Goal: Information Seeking & Learning: Find specific page/section

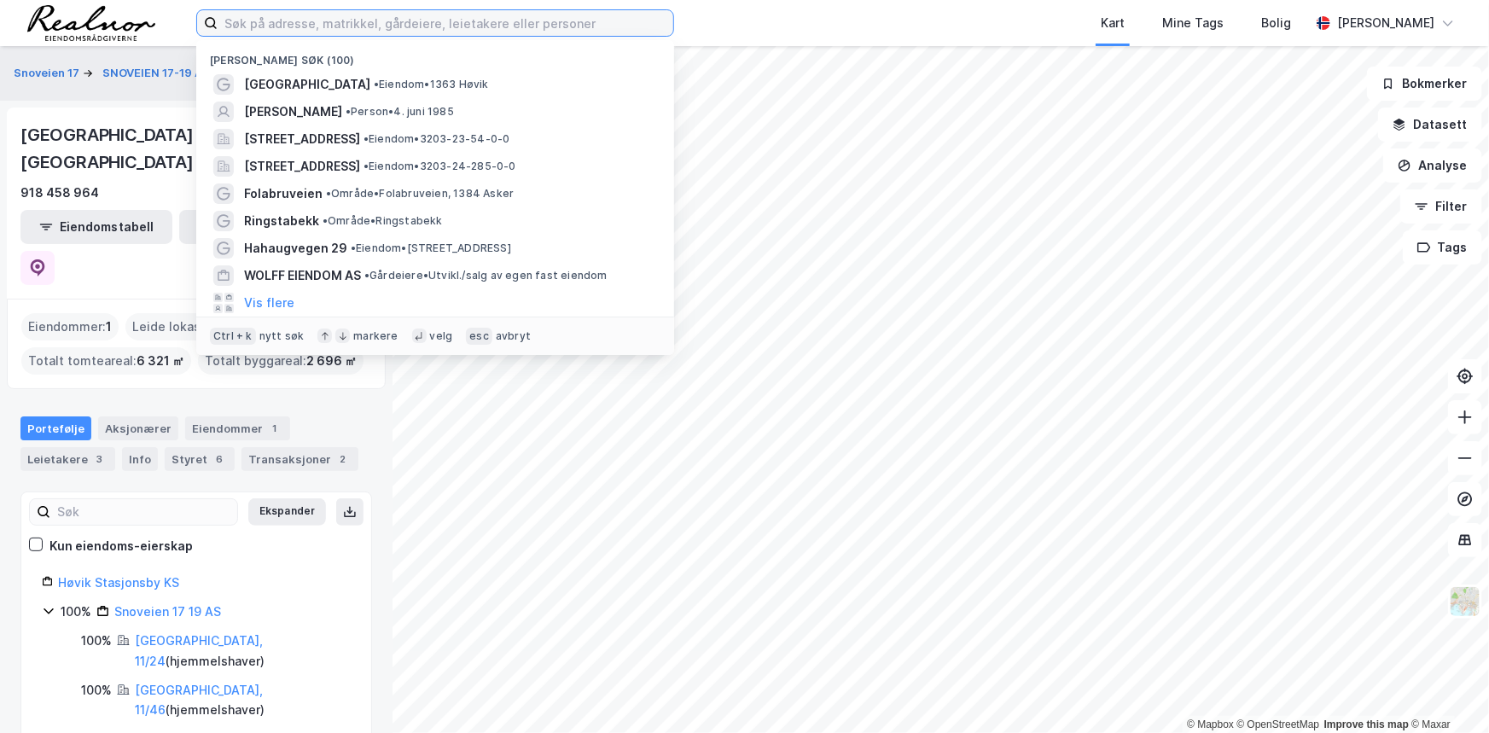
click at [334, 17] on input at bounding box center [446, 23] width 456 height 26
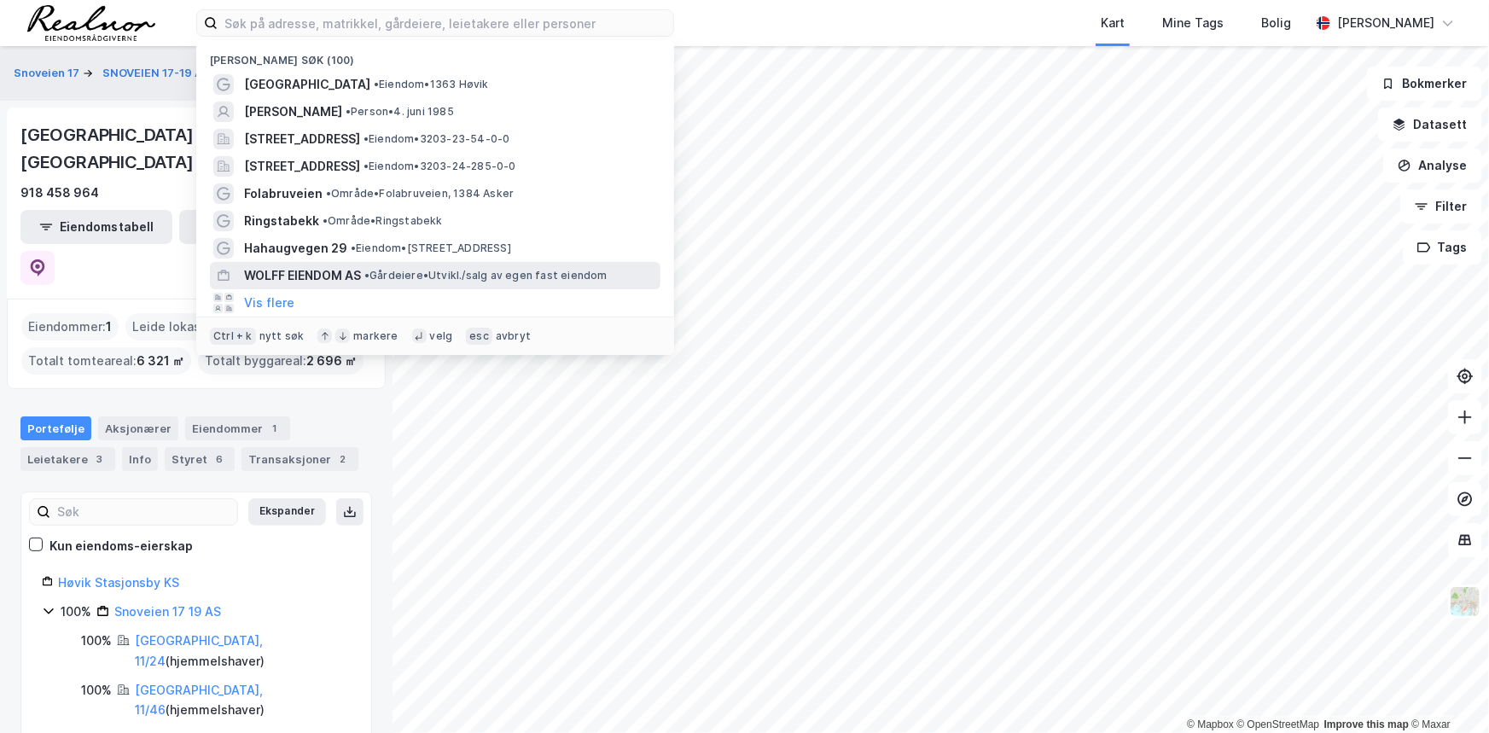
click at [311, 270] on span "WOLFF EIENDOM AS" at bounding box center [302, 275] width 117 height 20
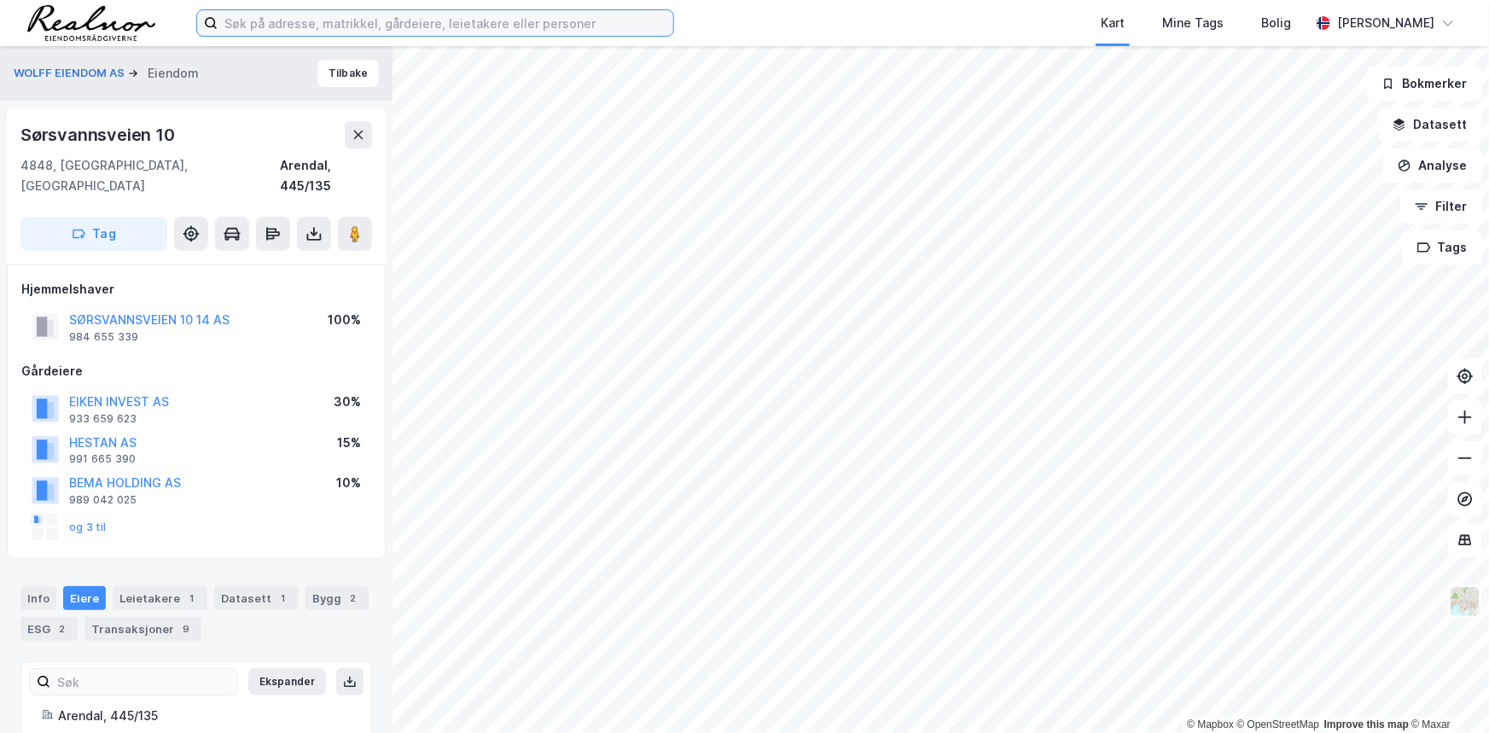
click at [315, 24] on input at bounding box center [446, 23] width 456 height 26
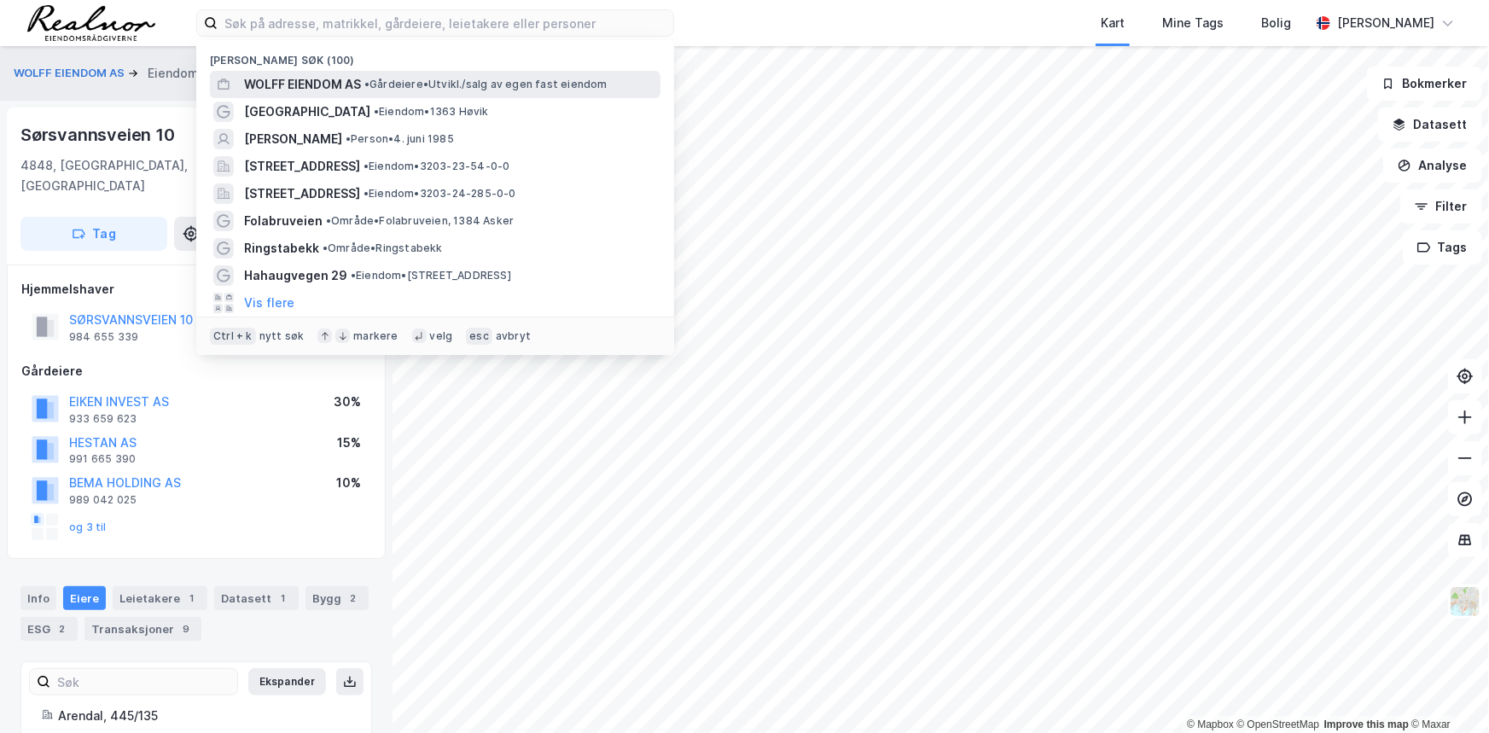
click at [307, 86] on span "WOLFF EIENDOM AS" at bounding box center [302, 84] width 117 height 20
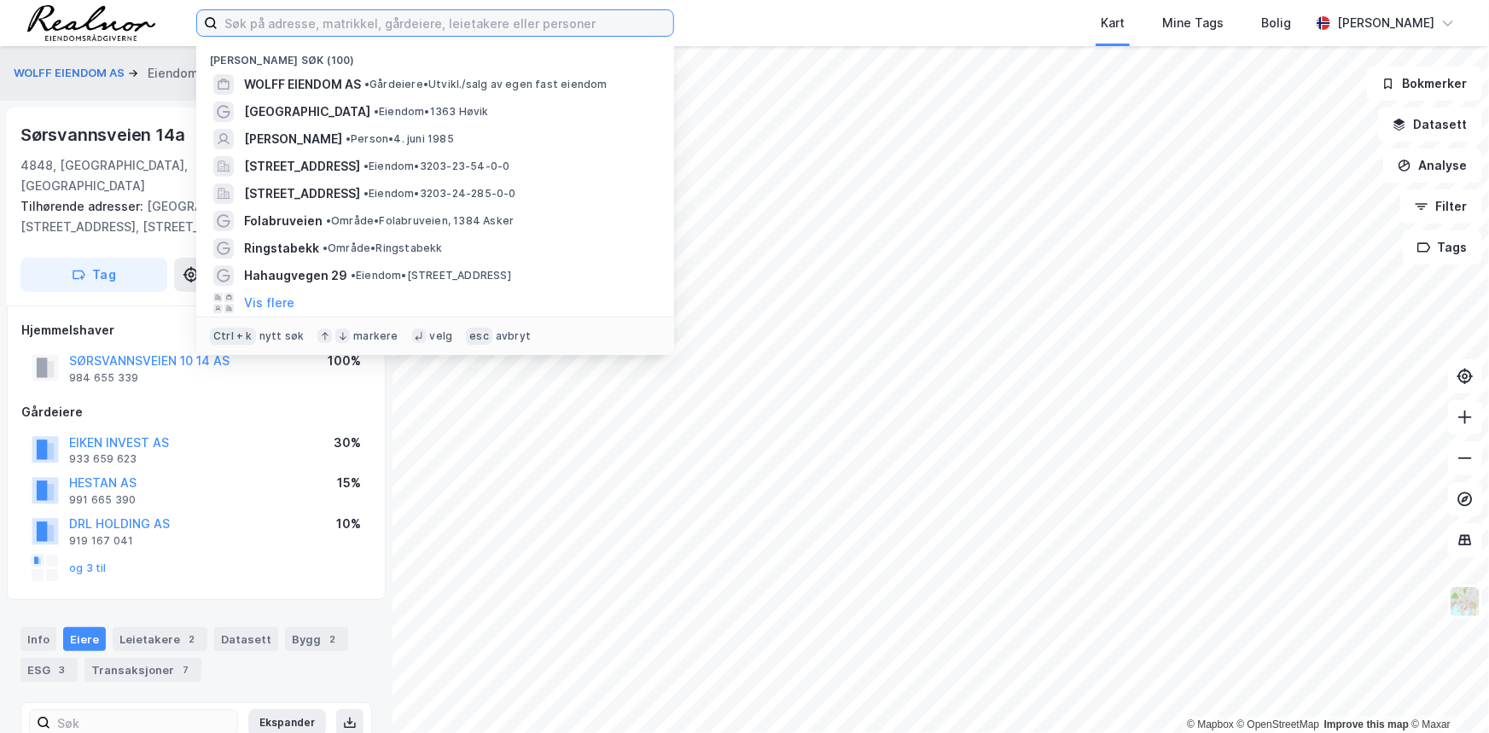
click at [529, 16] on input at bounding box center [446, 23] width 456 height 26
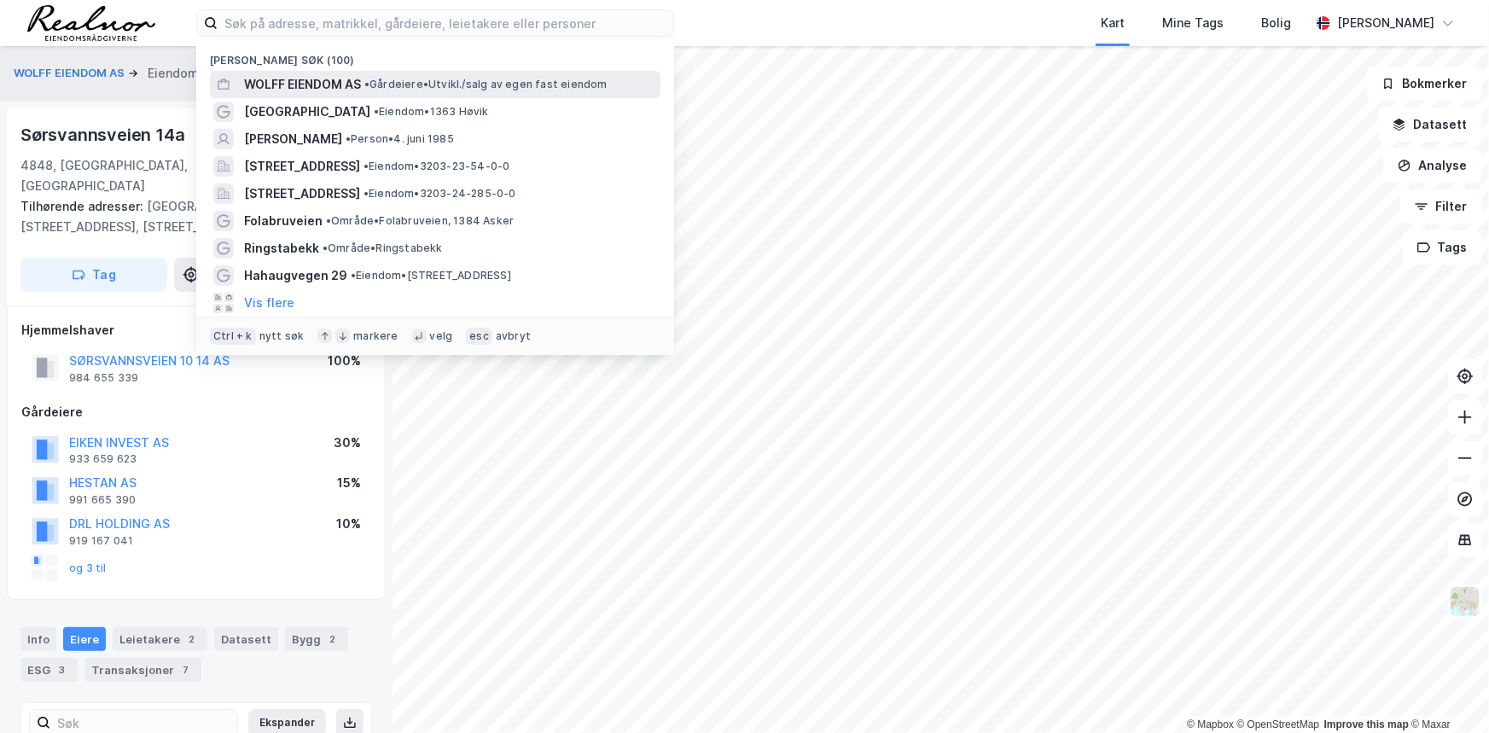
click at [420, 73] on div "WOLFF EIENDOM AS • Gårdeiere • [GEOGRAPHIC_DATA]/salg av egen fast eiendom" at bounding box center [435, 84] width 450 height 27
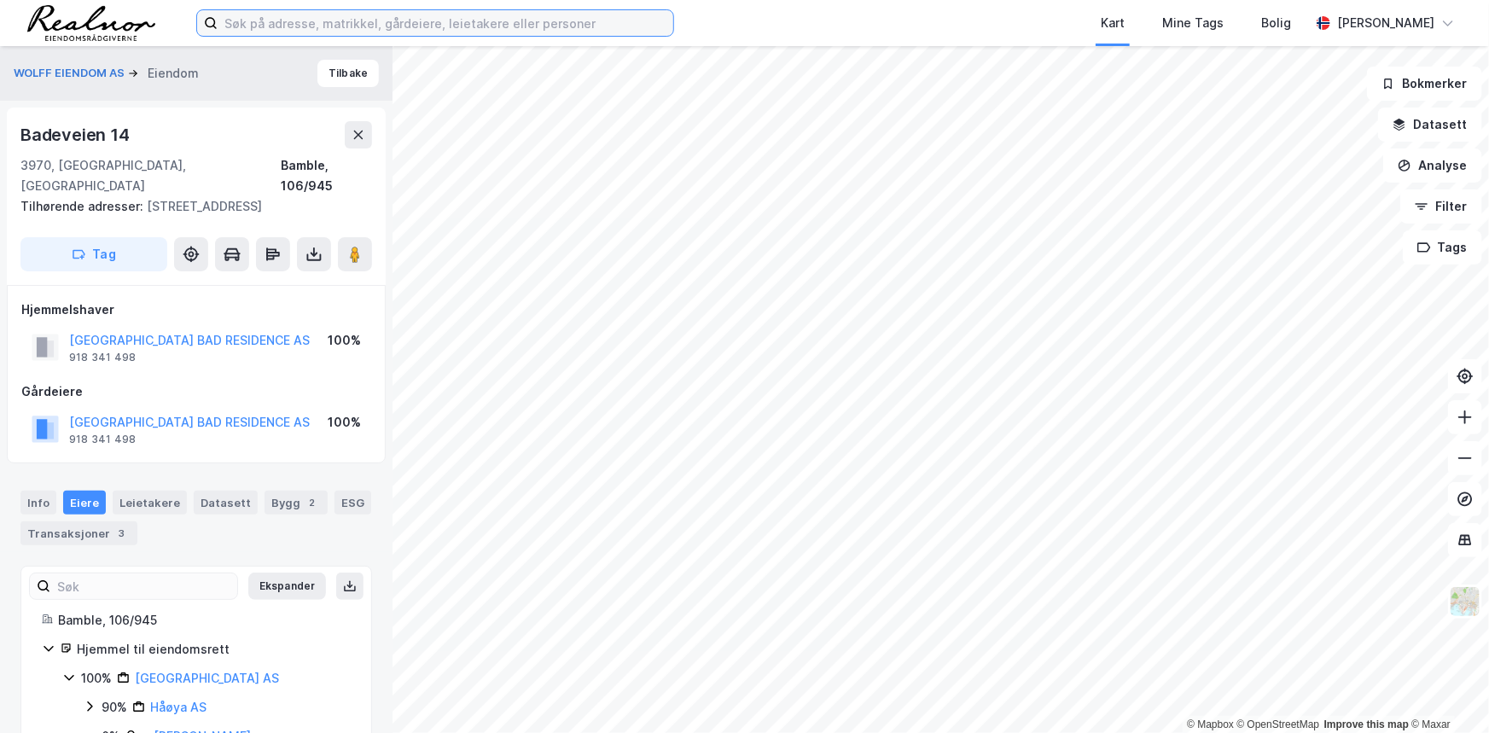
click at [362, 10] on input at bounding box center [446, 23] width 456 height 26
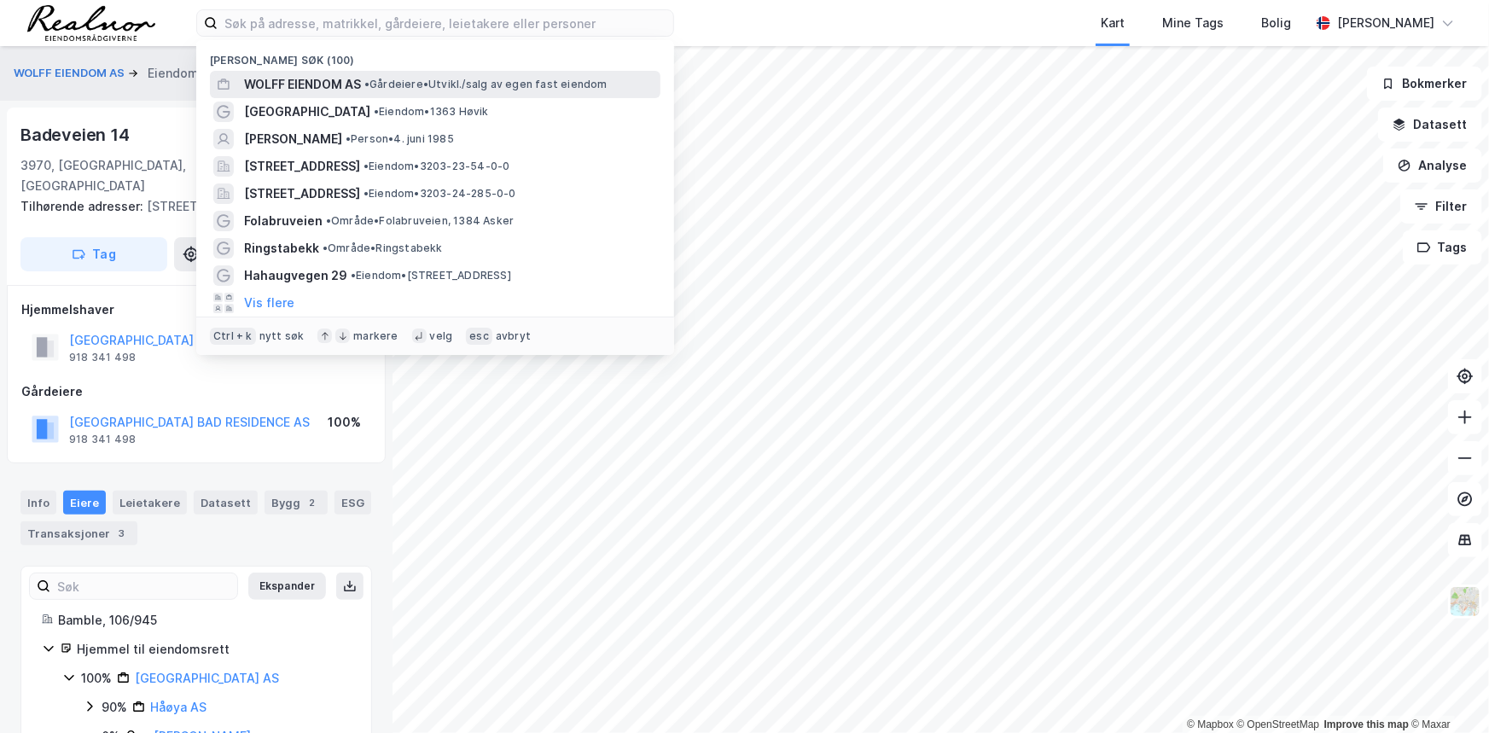
click at [293, 84] on span "WOLFF EIENDOM AS" at bounding box center [302, 84] width 117 height 20
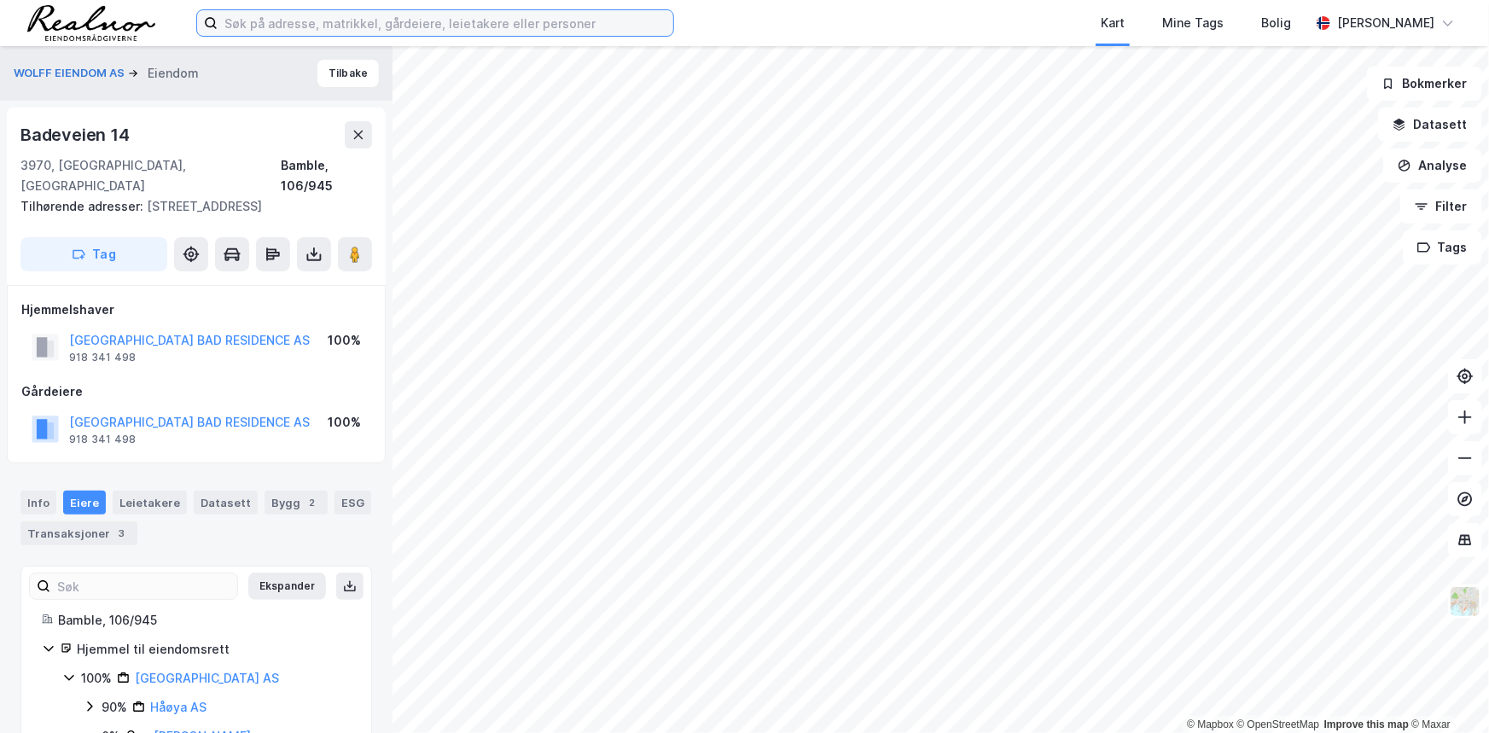
click at [514, 21] on input at bounding box center [446, 23] width 456 height 26
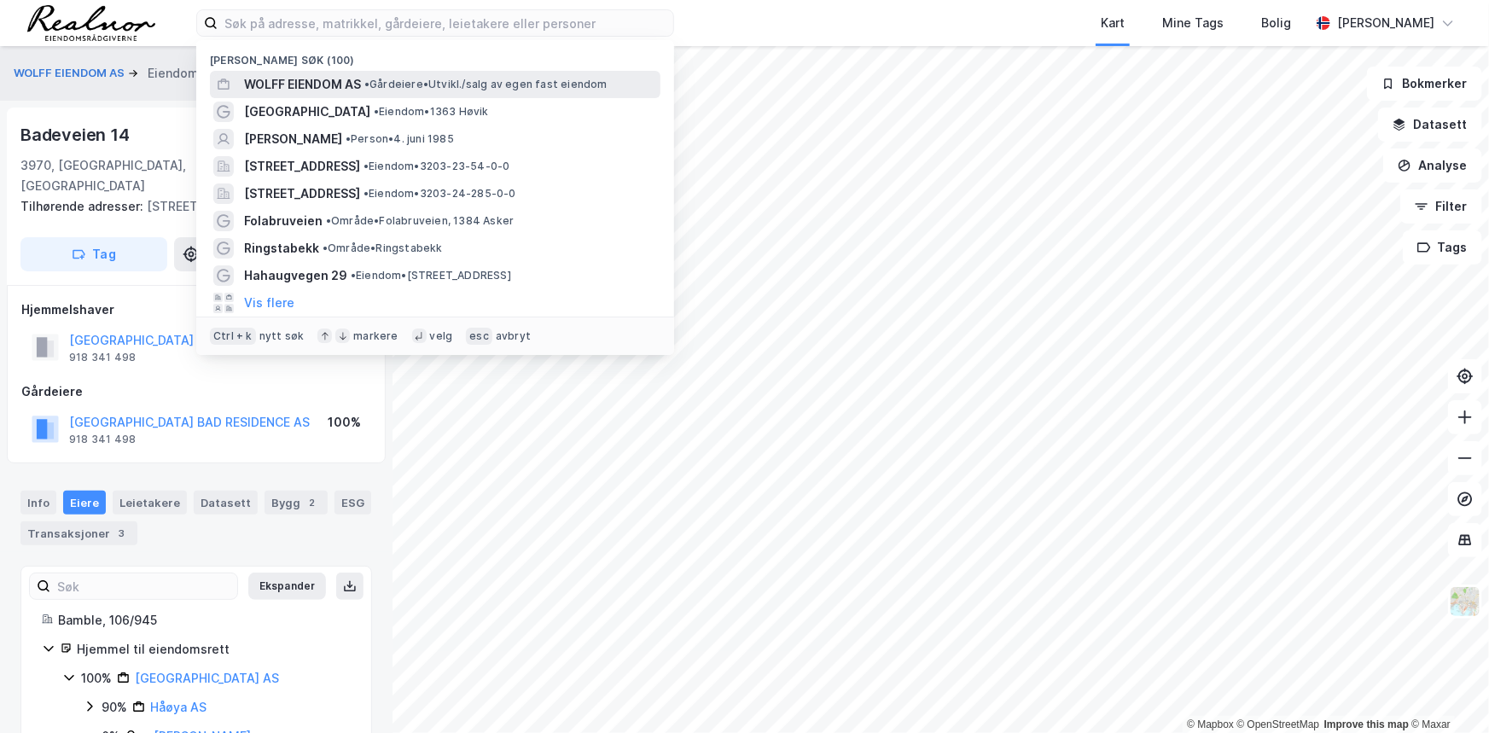
click at [333, 81] on span "WOLFF EIENDOM AS" at bounding box center [302, 84] width 117 height 20
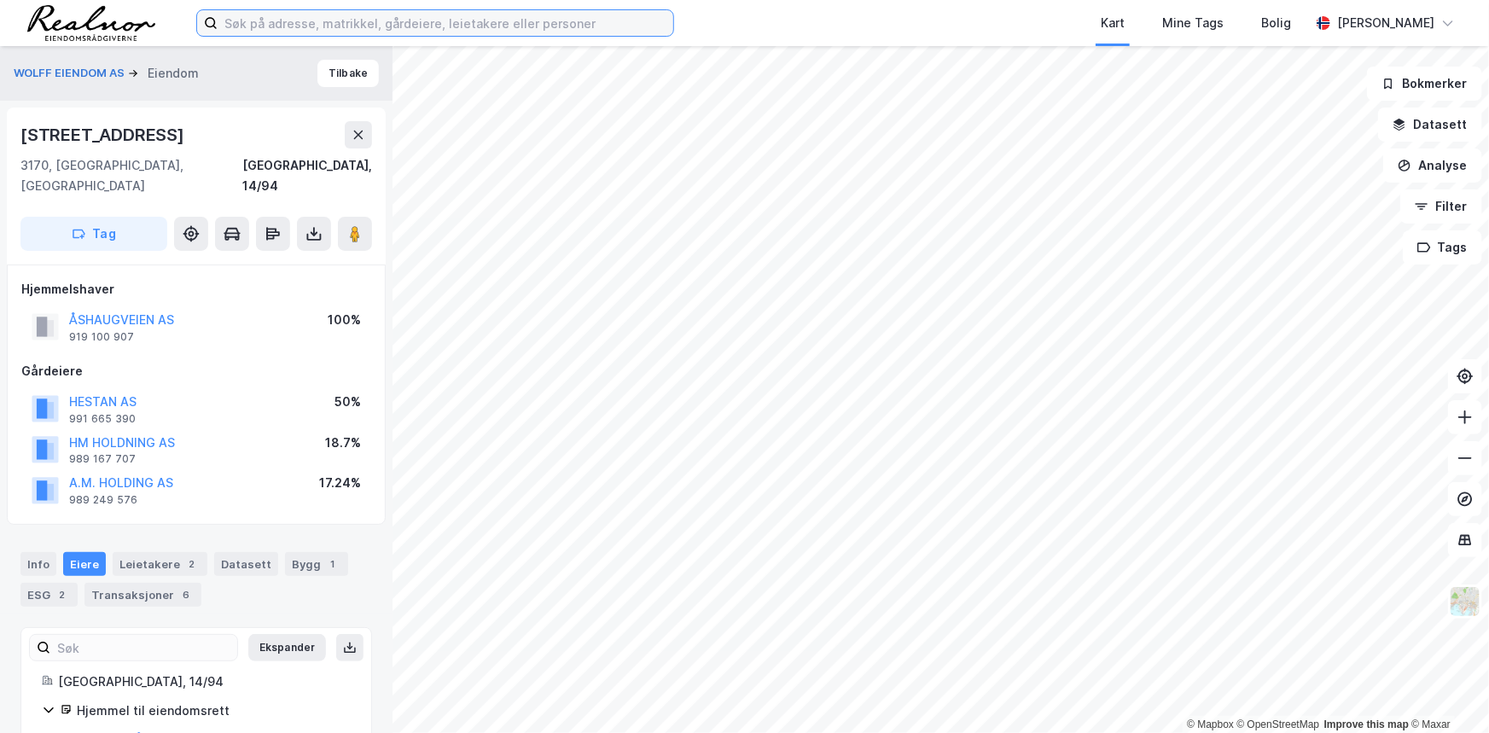
click at [572, 23] on input at bounding box center [446, 23] width 456 height 26
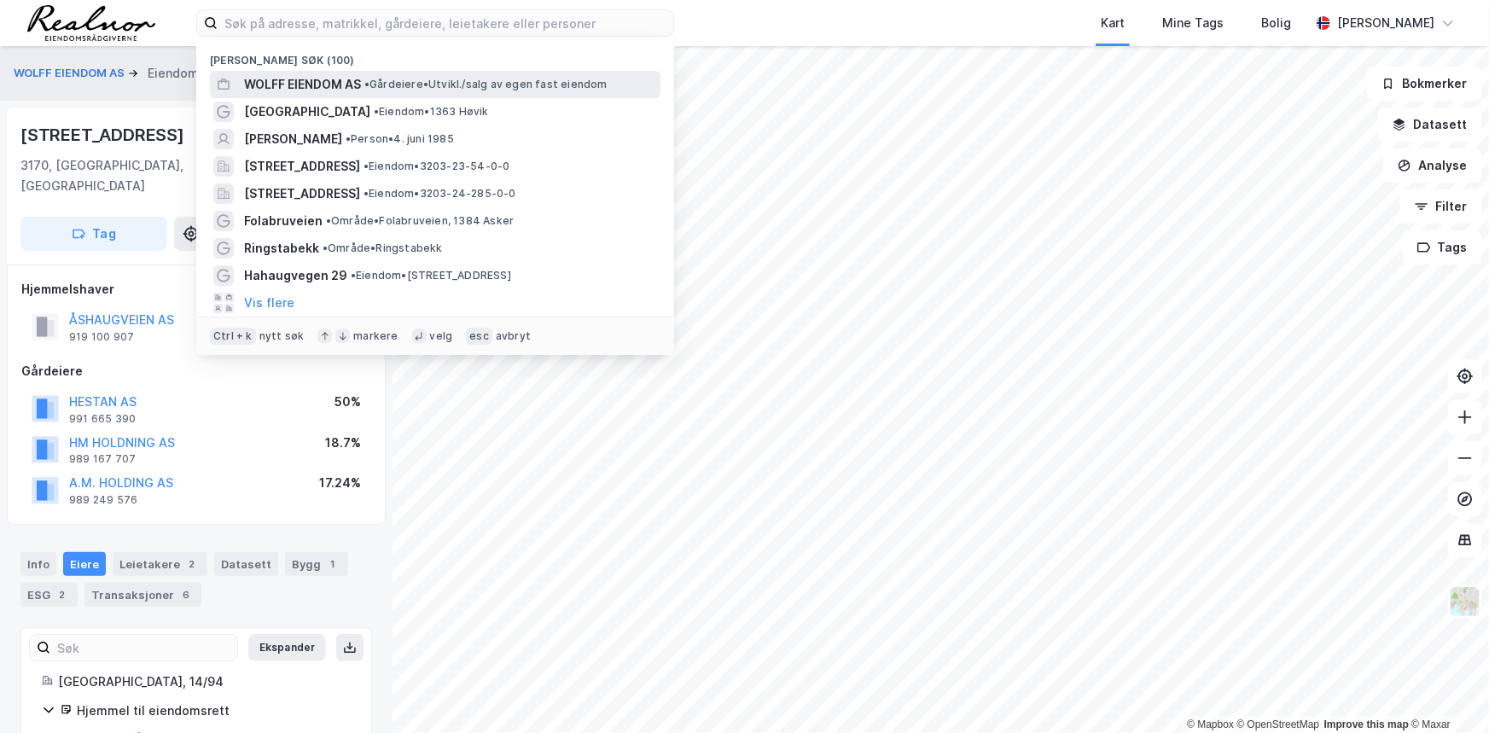
click at [369, 82] on span "•" at bounding box center [366, 84] width 5 height 13
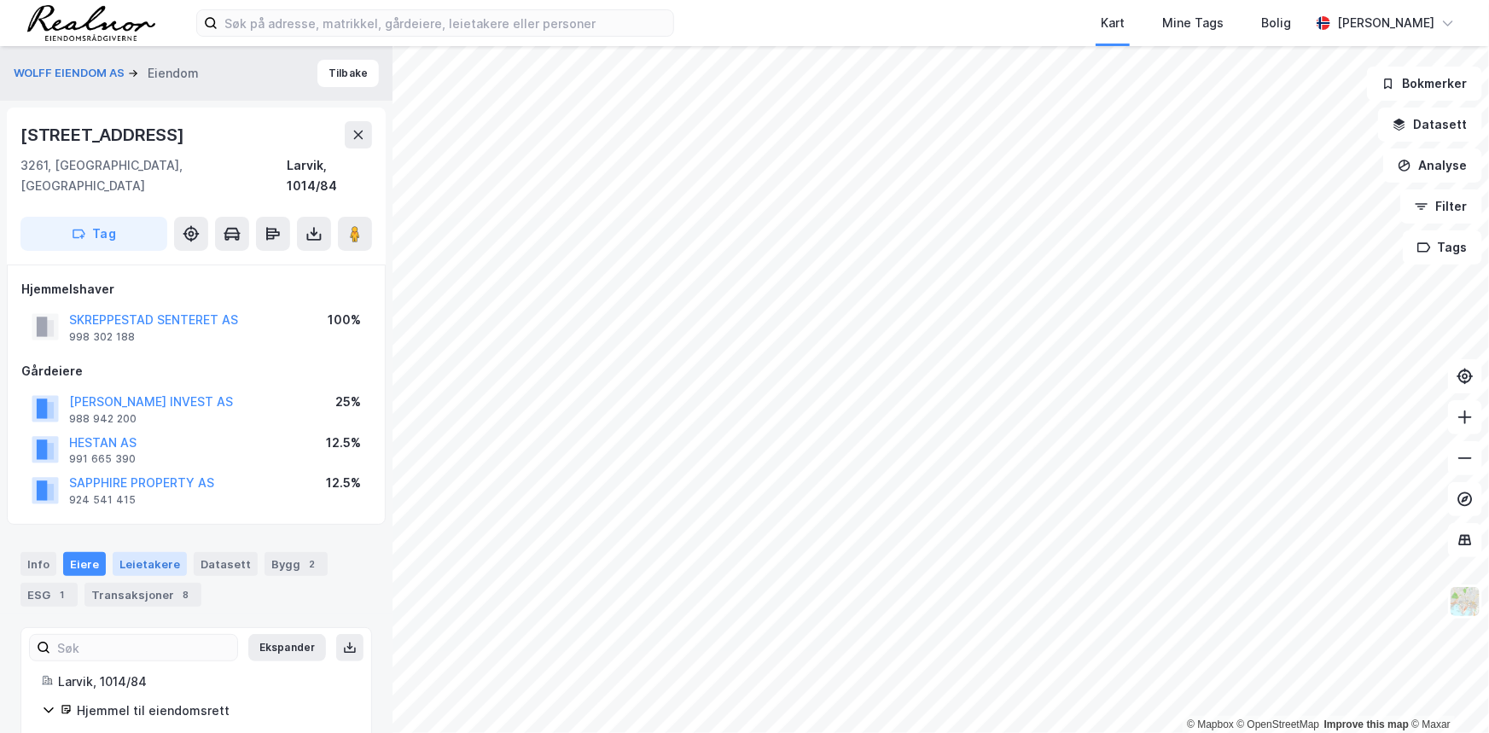
click at [138, 552] on div "Leietakere" at bounding box center [150, 564] width 74 height 24
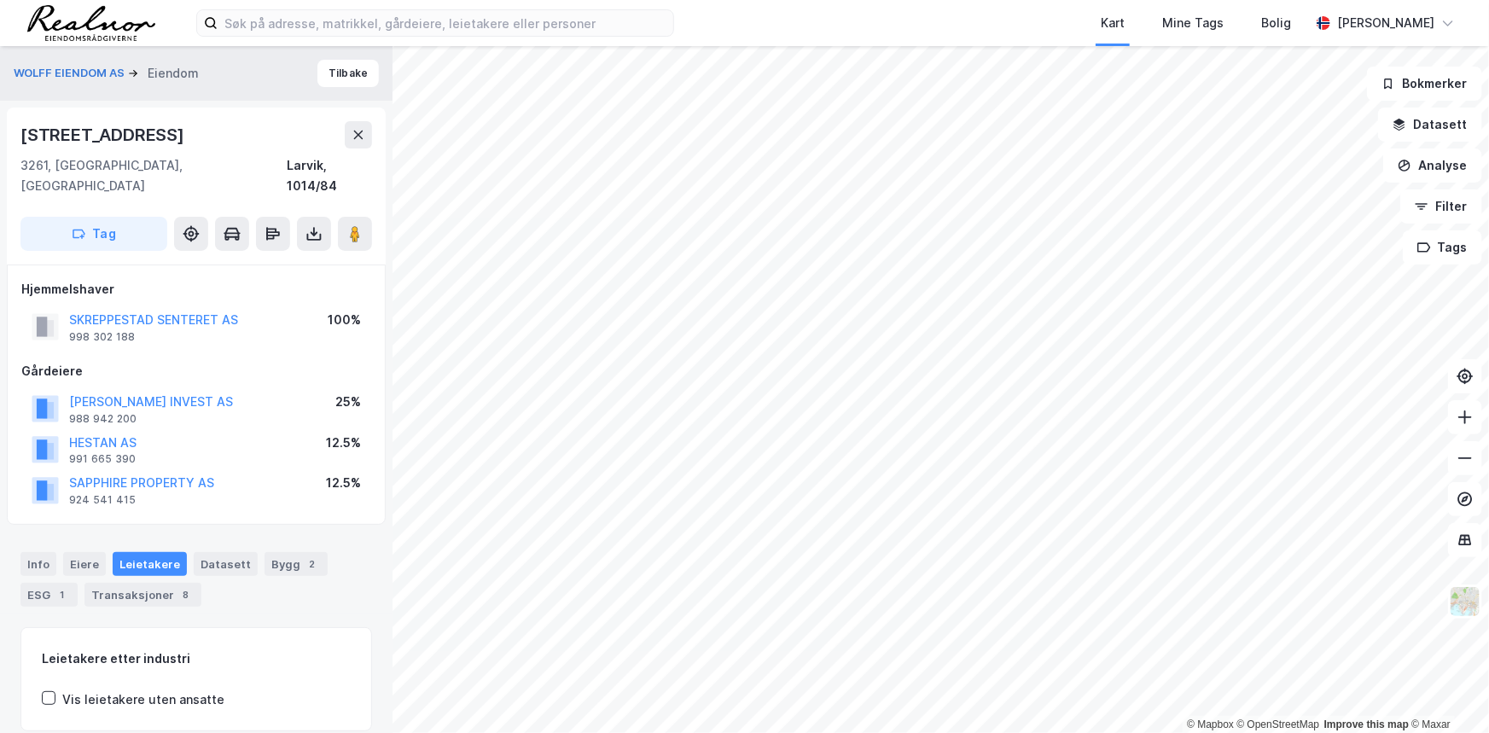
scroll to position [162, 0]
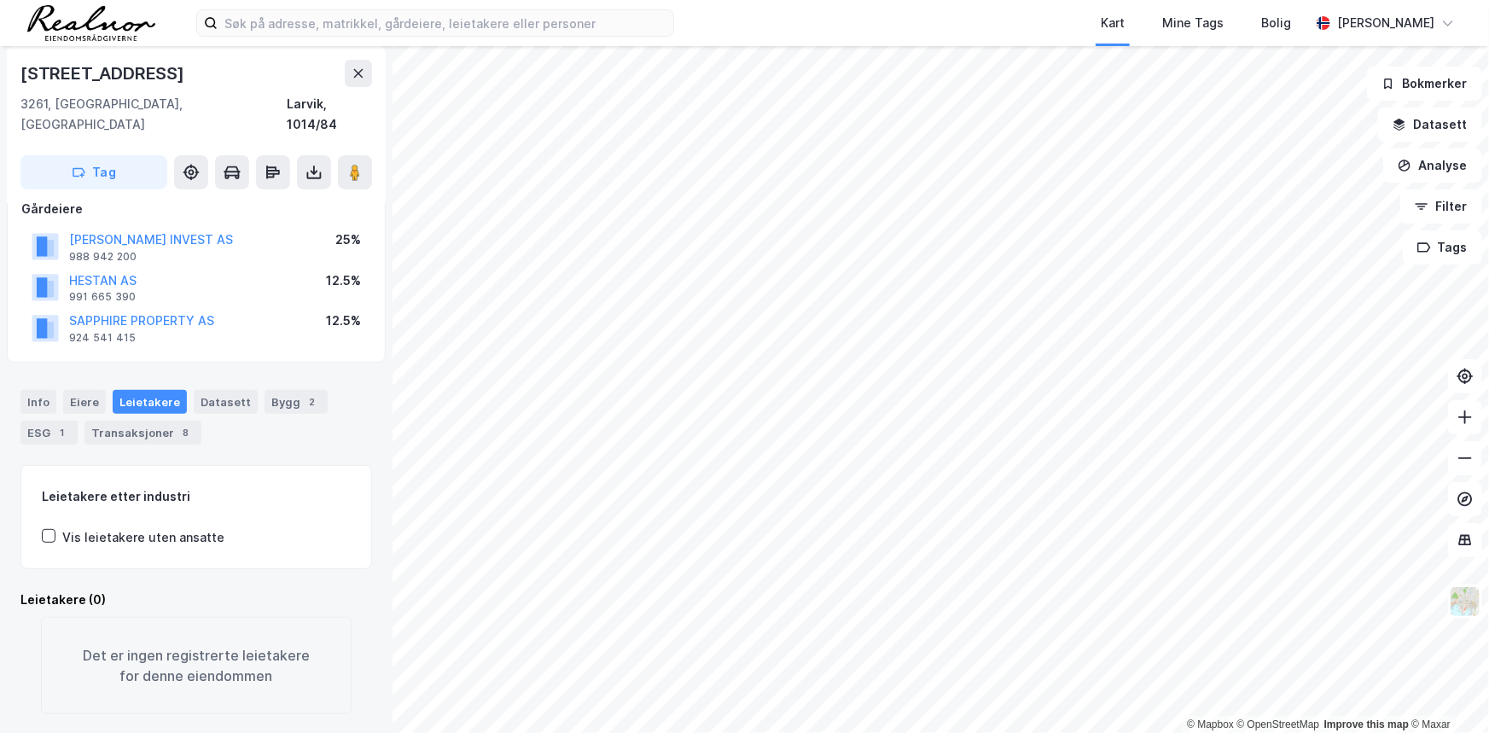
drag, startPoint x: 206, startPoint y: 73, endPoint x: 24, endPoint y: 74, distance: 182.6
click at [24, 74] on div "[STREET_ADDRESS]" at bounding box center [195, 73] width 351 height 27
copy div "[STREET_ADDRESS]"
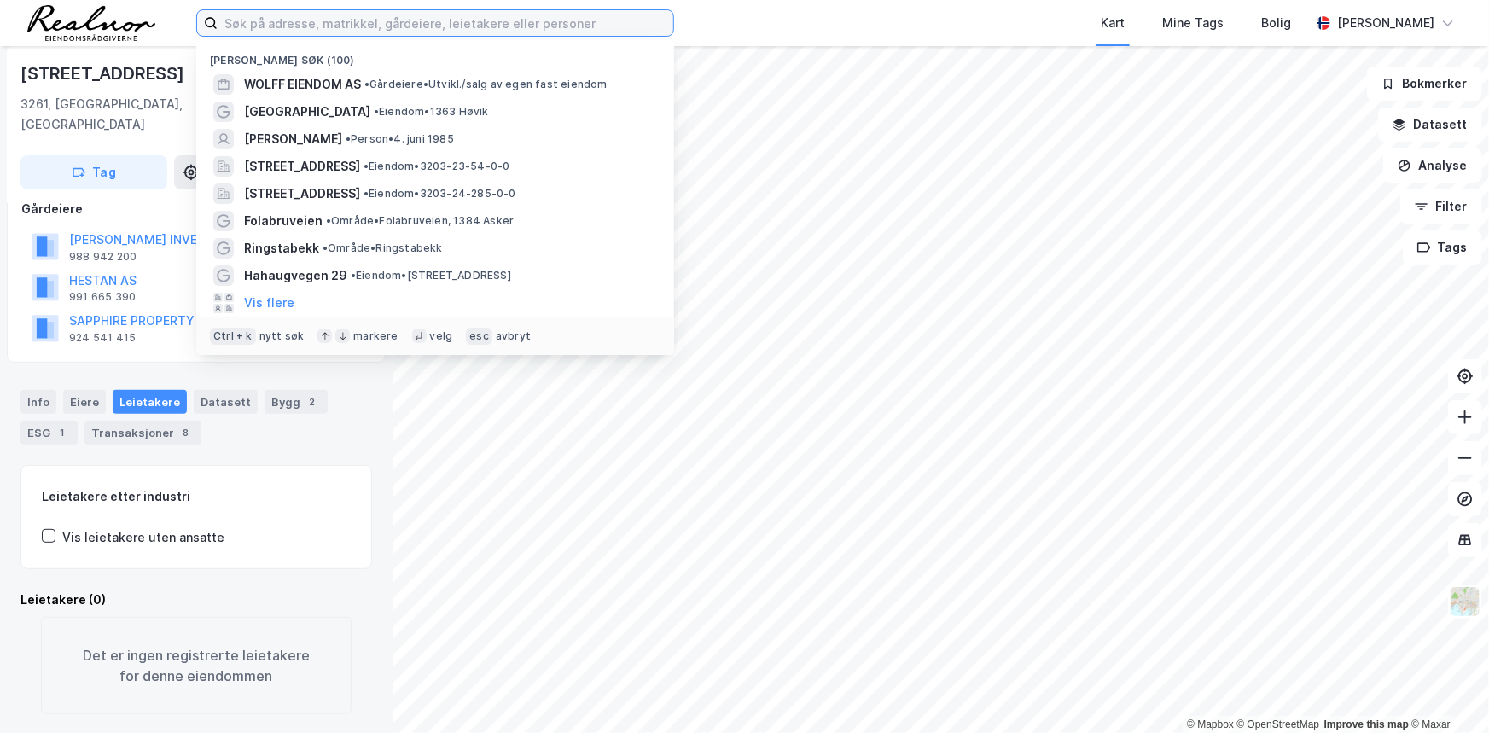
click at [334, 24] on input at bounding box center [446, 23] width 456 height 26
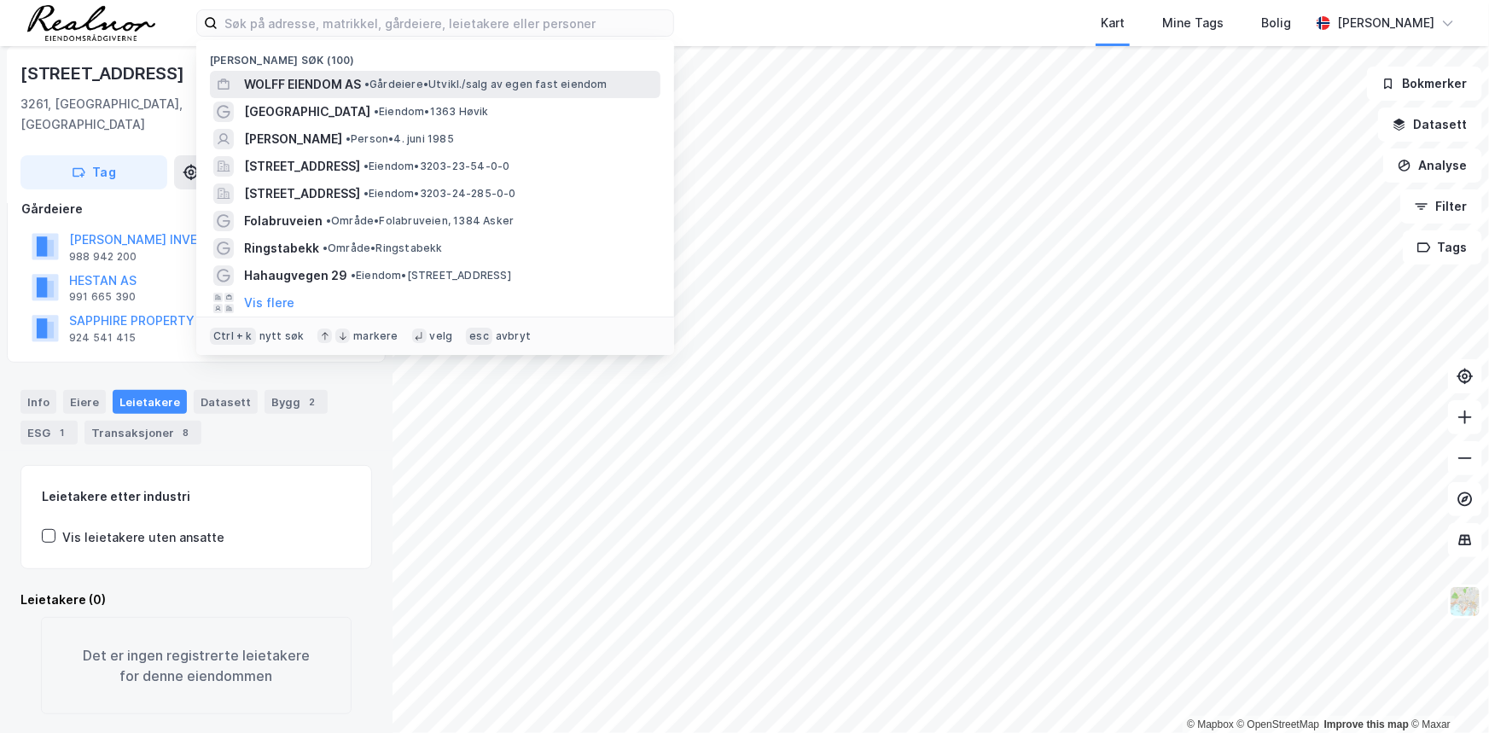
click at [337, 84] on span "WOLFF EIENDOM AS" at bounding box center [302, 84] width 117 height 20
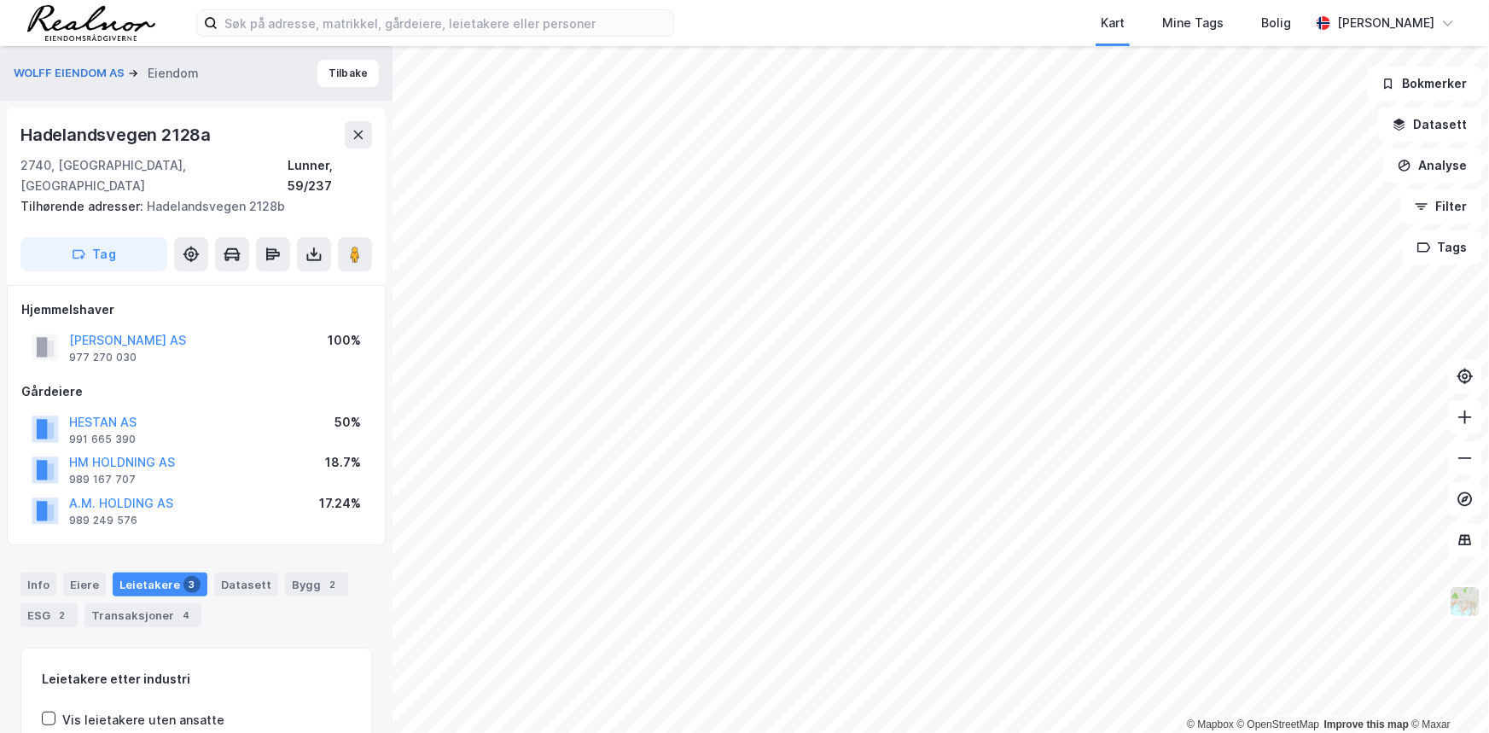
scroll to position [162, 0]
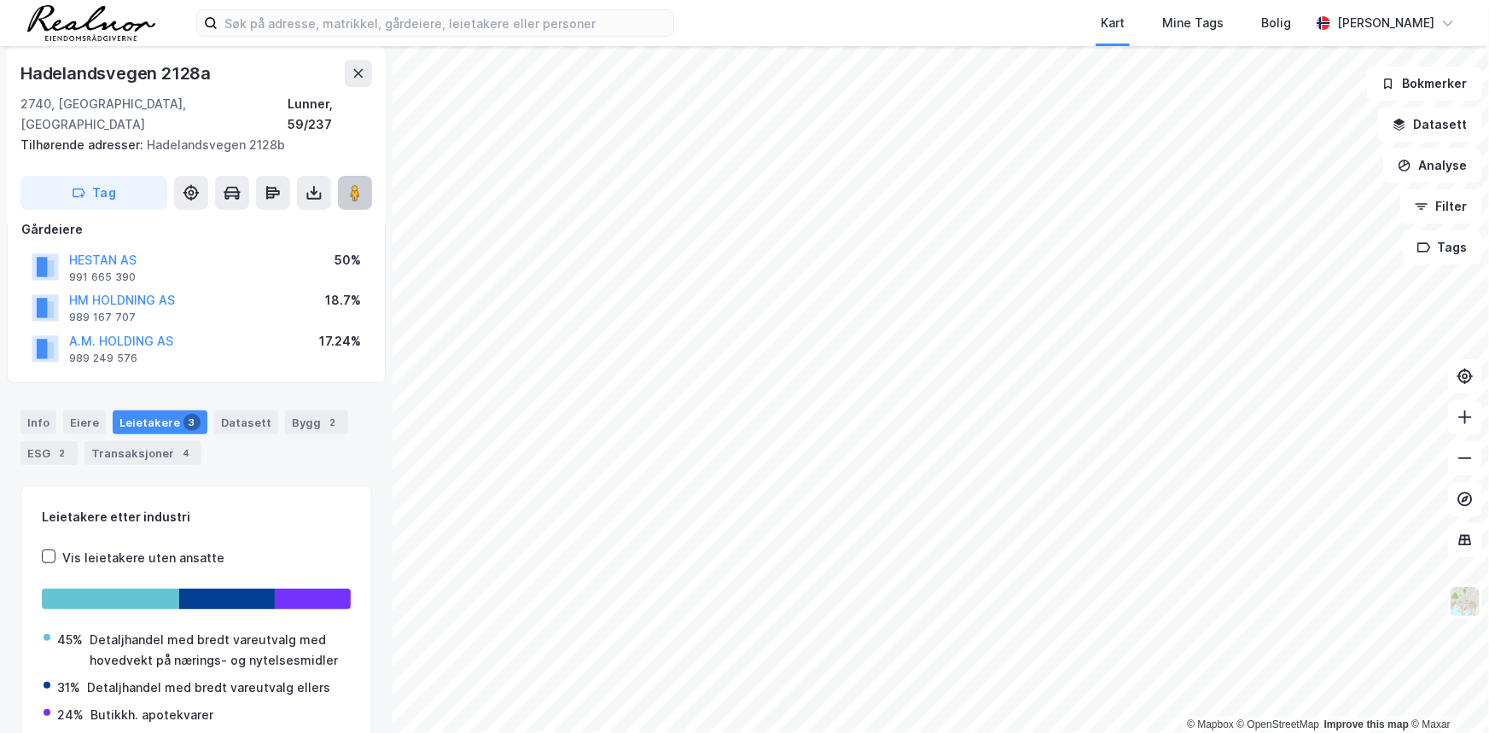
drag, startPoint x: 355, startPoint y: 170, endPoint x: 370, endPoint y: 165, distance: 15.9
click at [355, 184] on image at bounding box center [355, 192] width 10 height 17
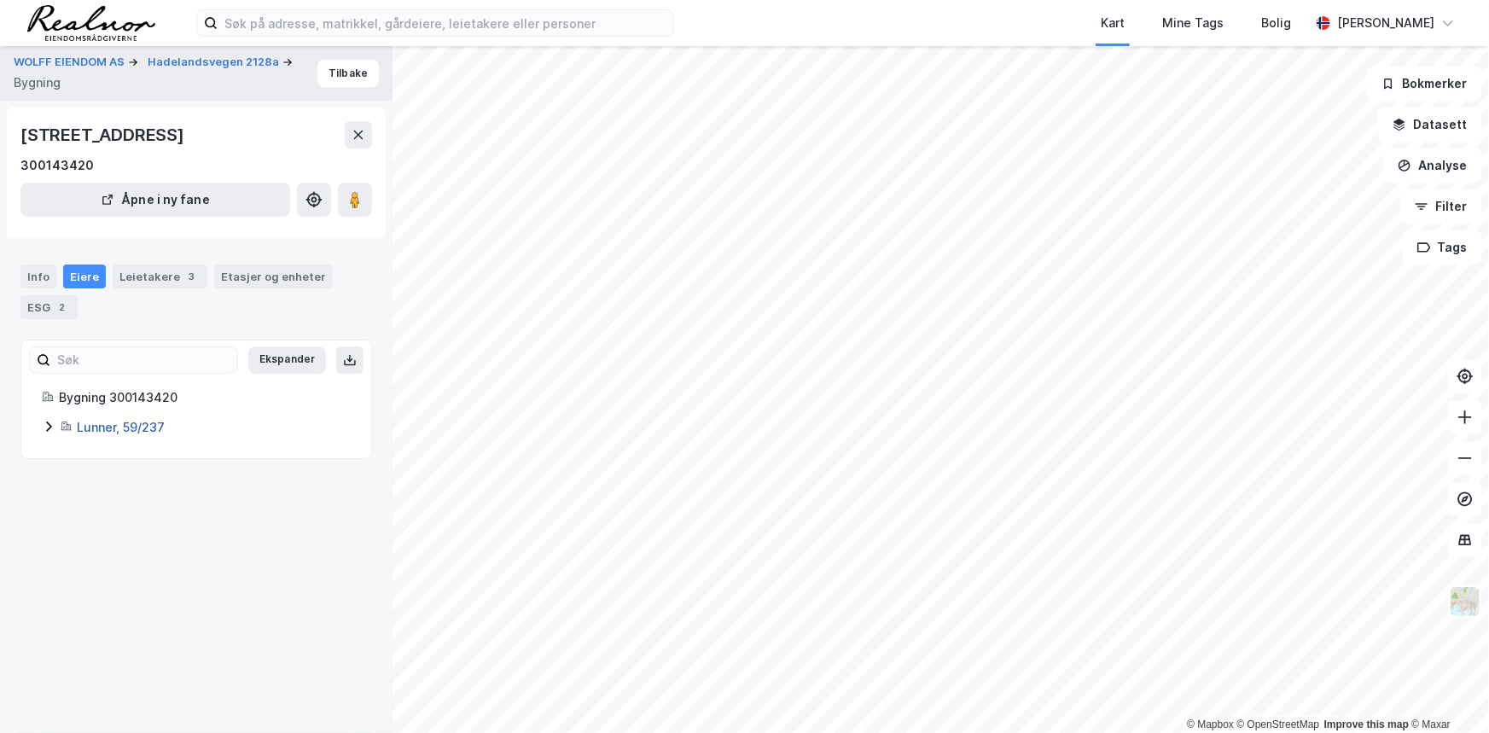
click at [135, 434] on link "Lunner, 59/237" at bounding box center [121, 427] width 88 height 15
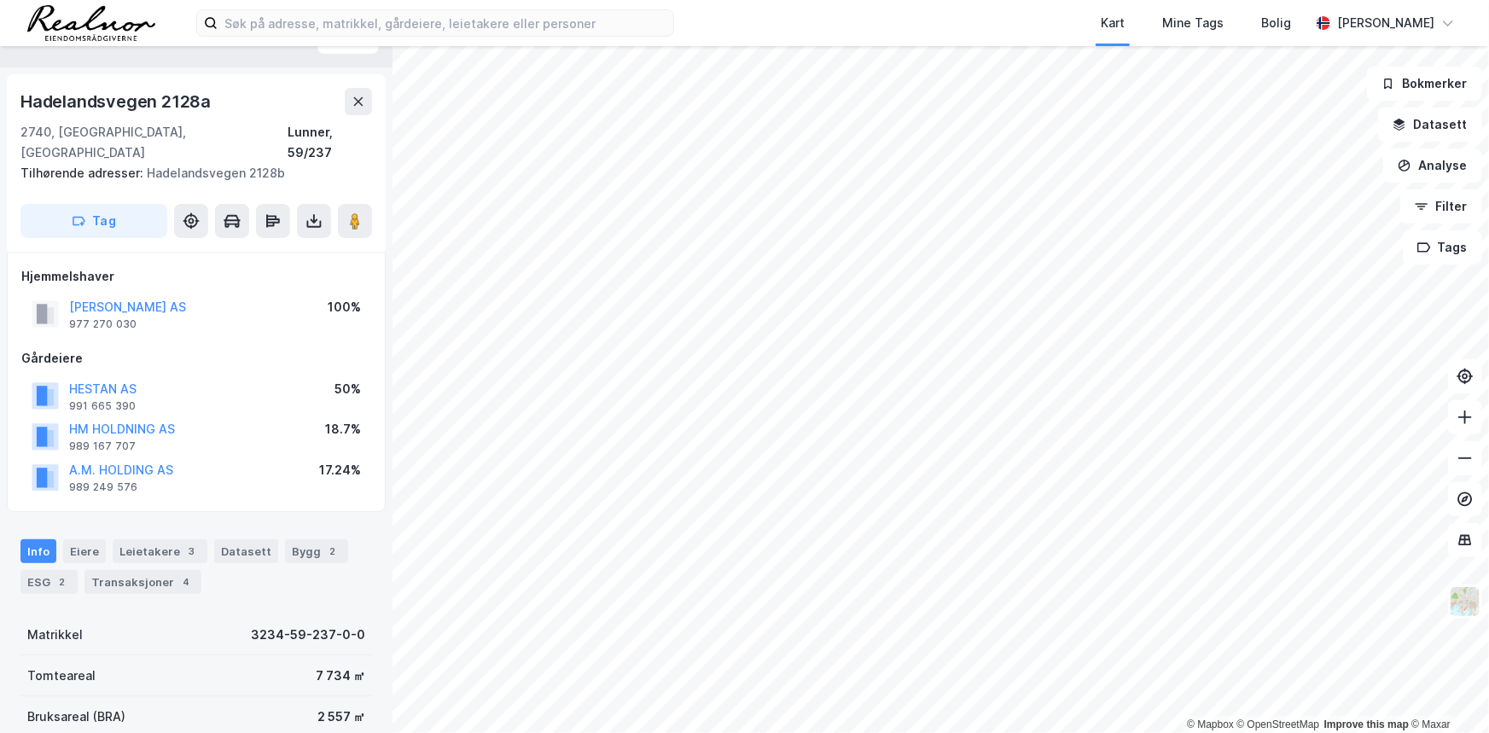
scroll to position [26, 0]
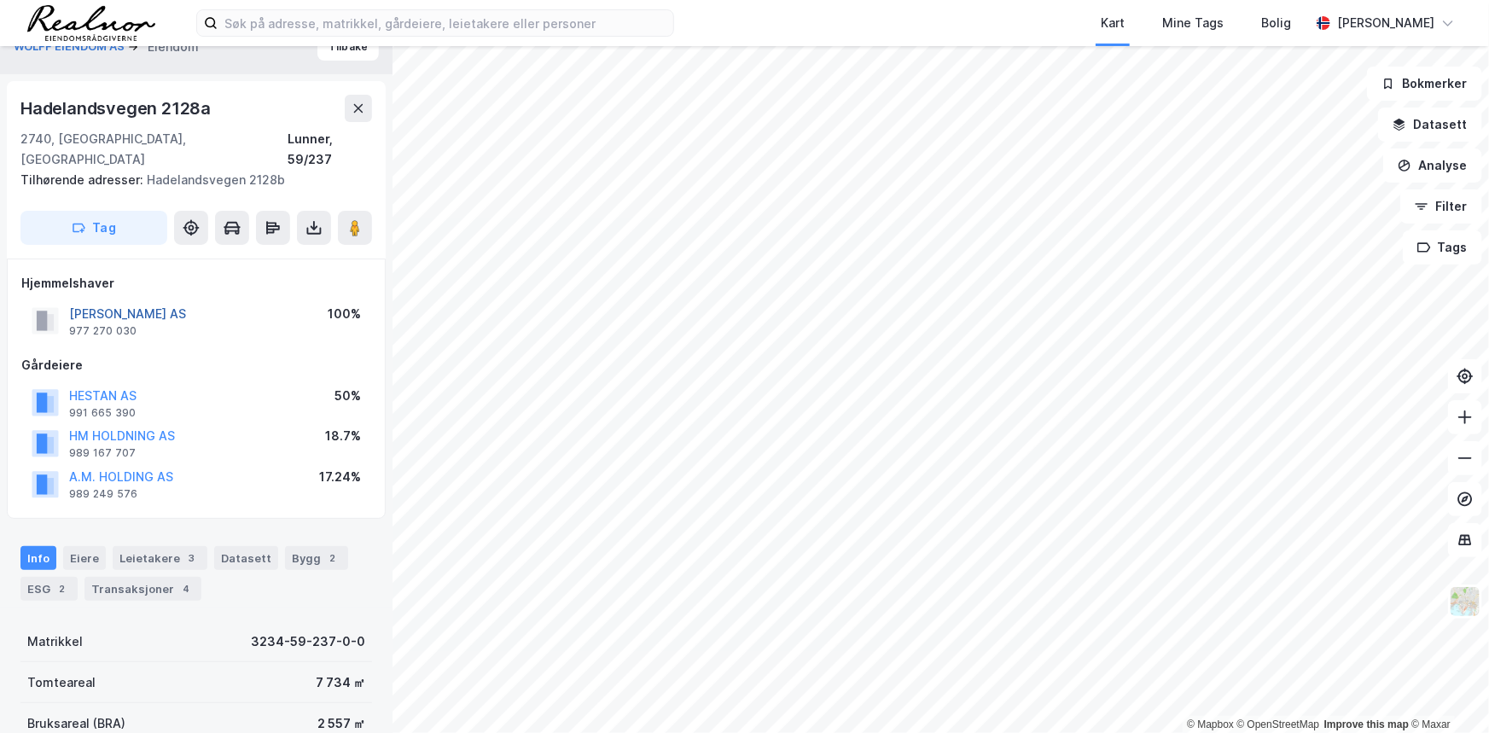
click at [0, 0] on button "[PERSON_NAME] AS" at bounding box center [0, 0] width 0 height 0
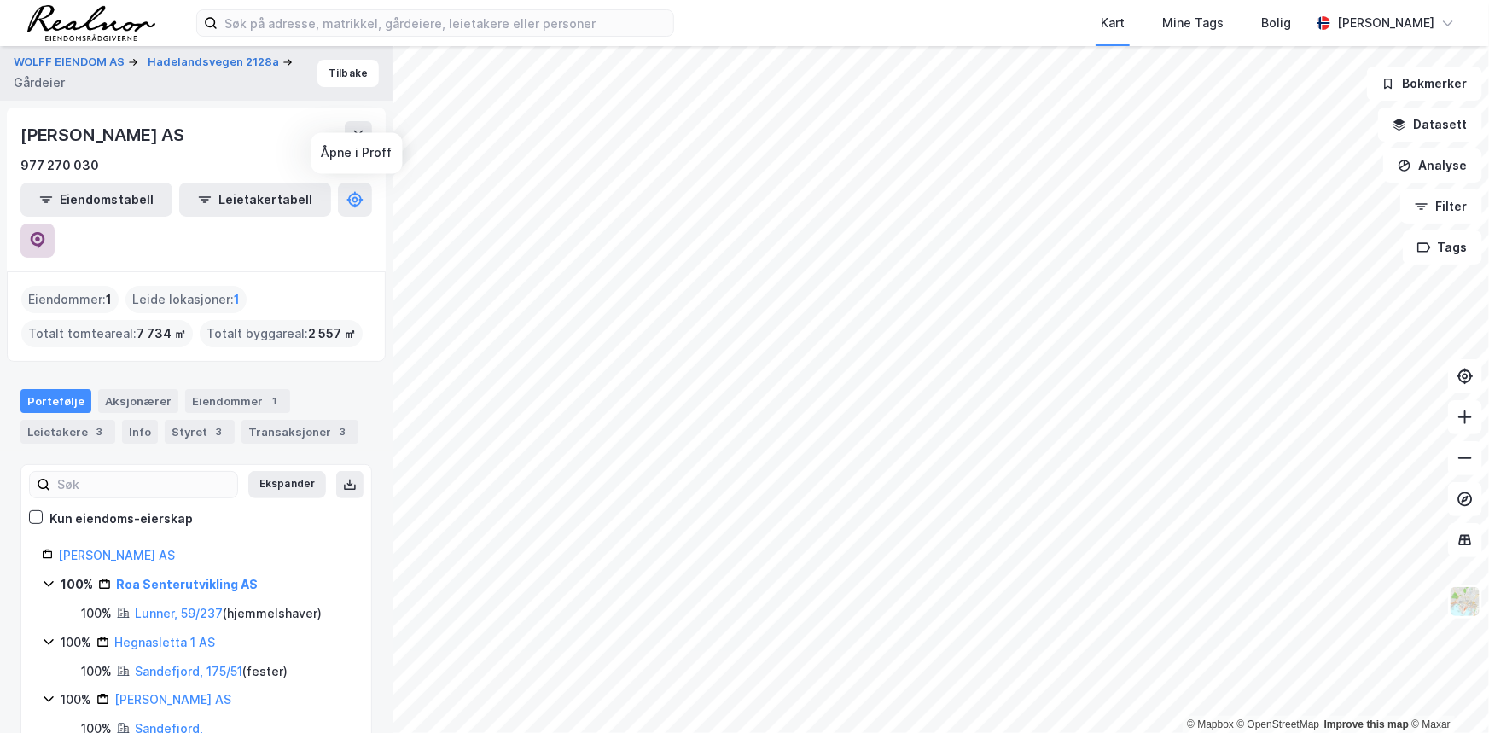
click at [40, 236] on icon at bounding box center [37, 238] width 5 height 5
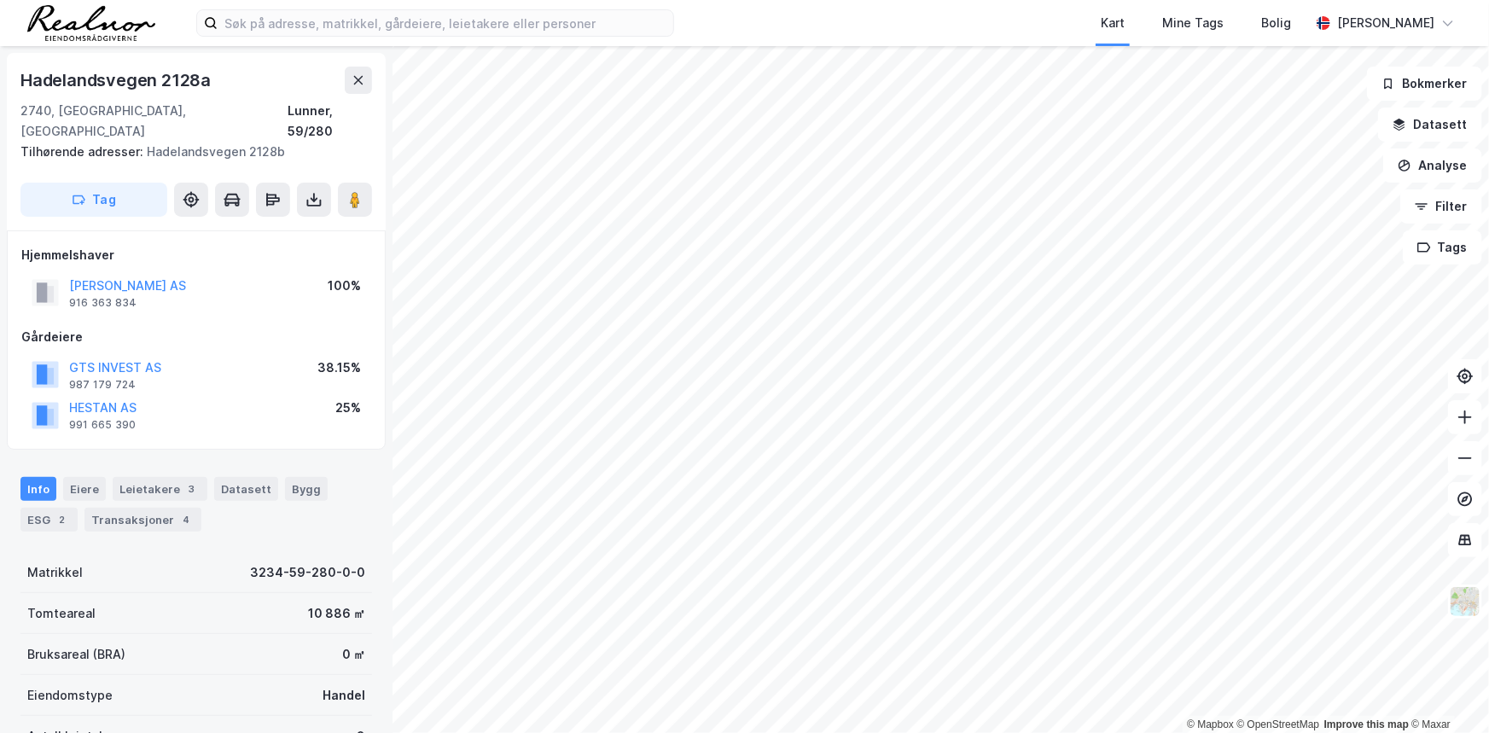
scroll to position [26, 0]
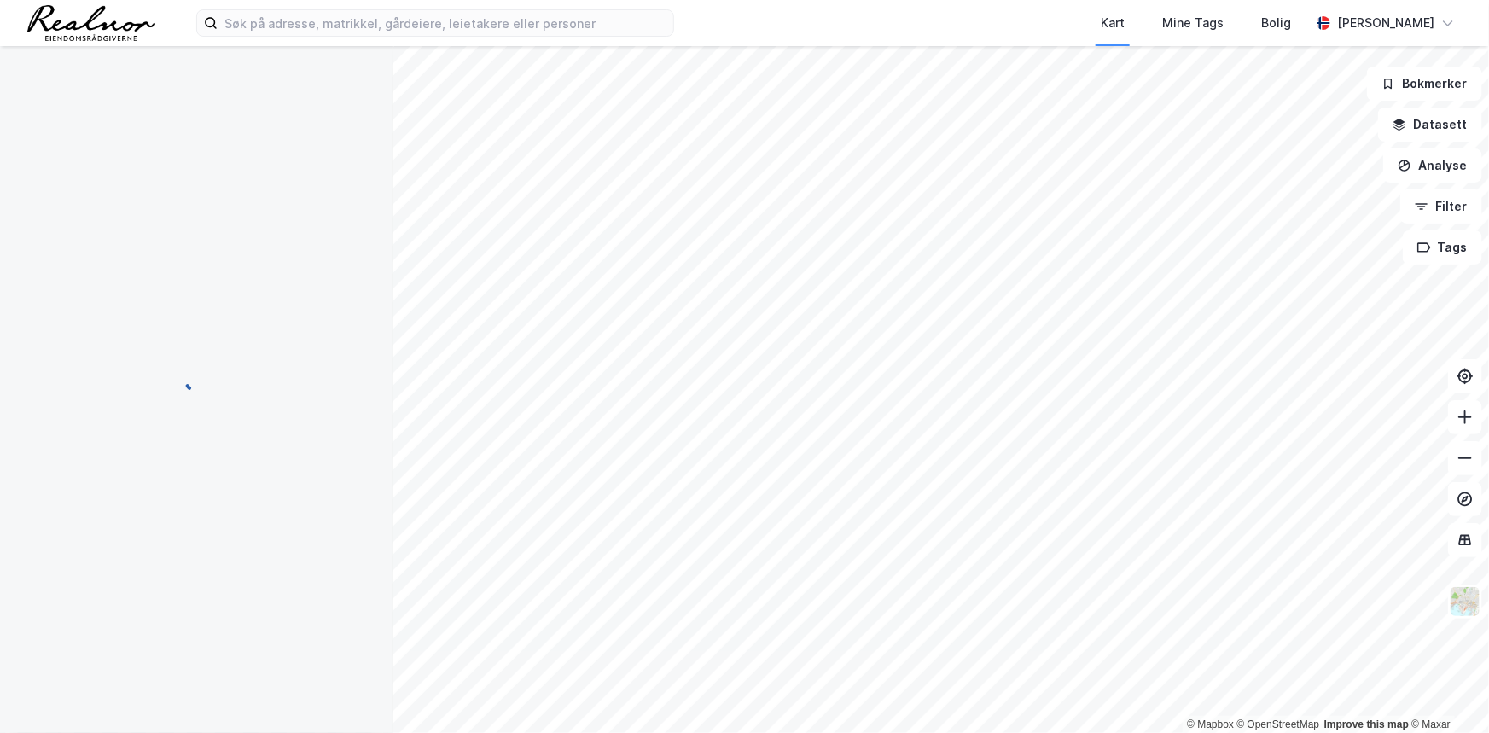
scroll to position [26, 0]
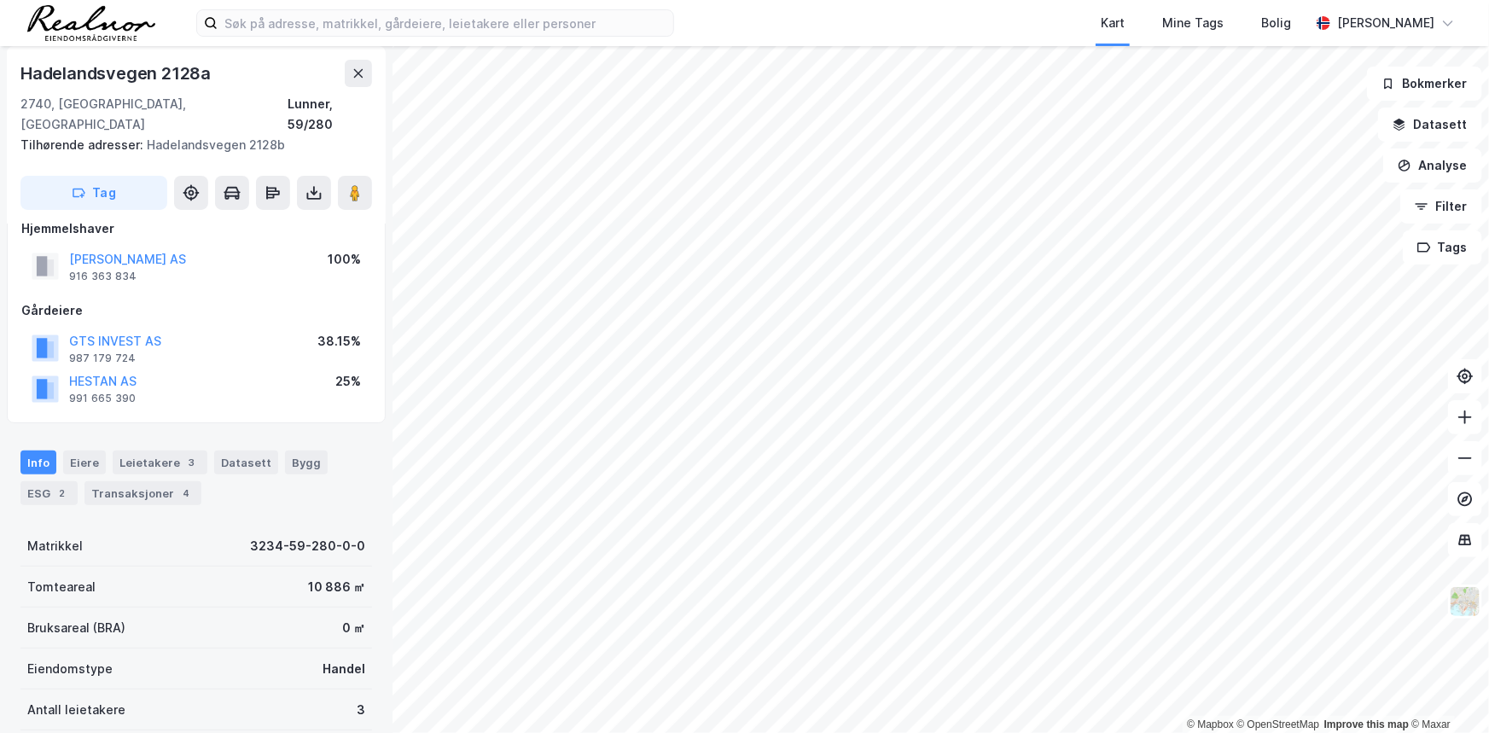
scroll to position [26, 0]
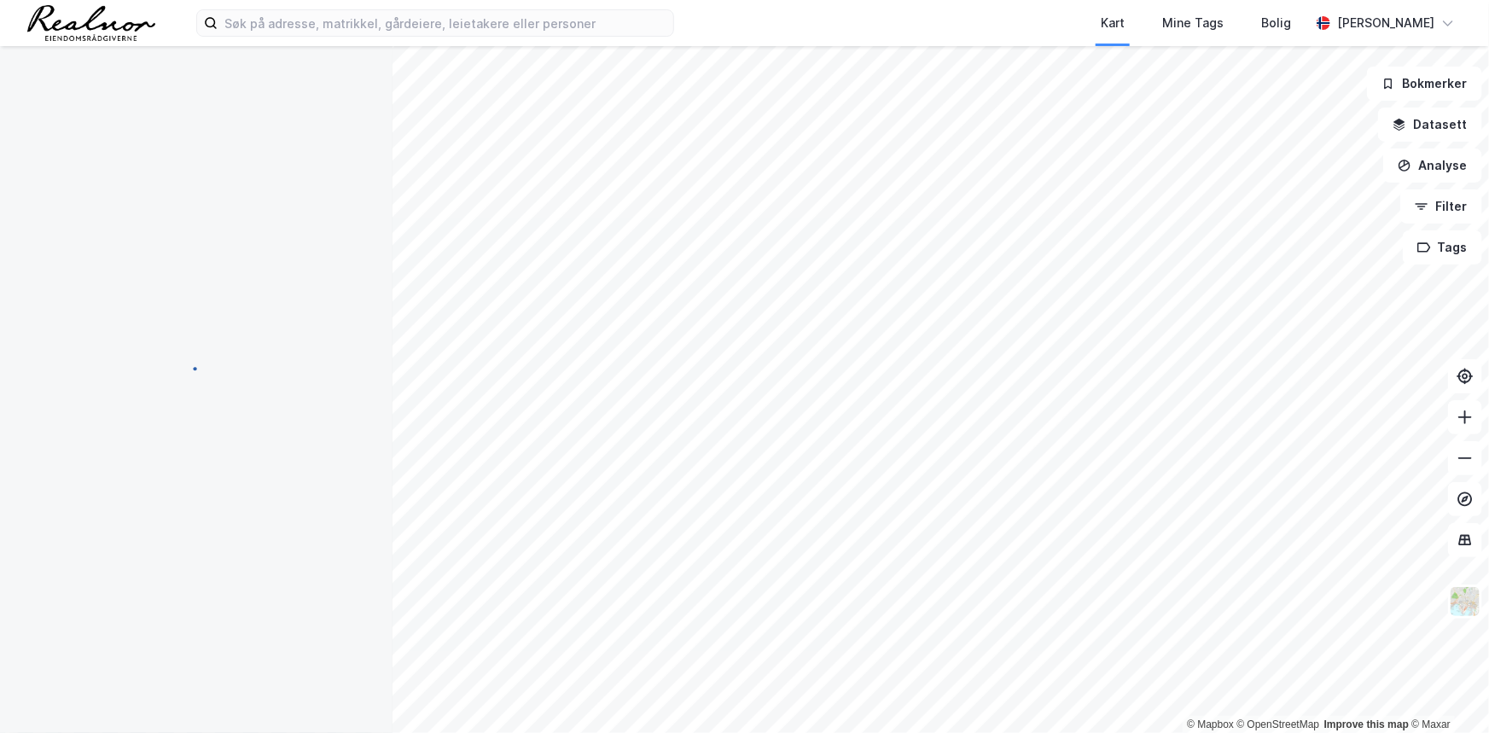
scroll to position [26, 0]
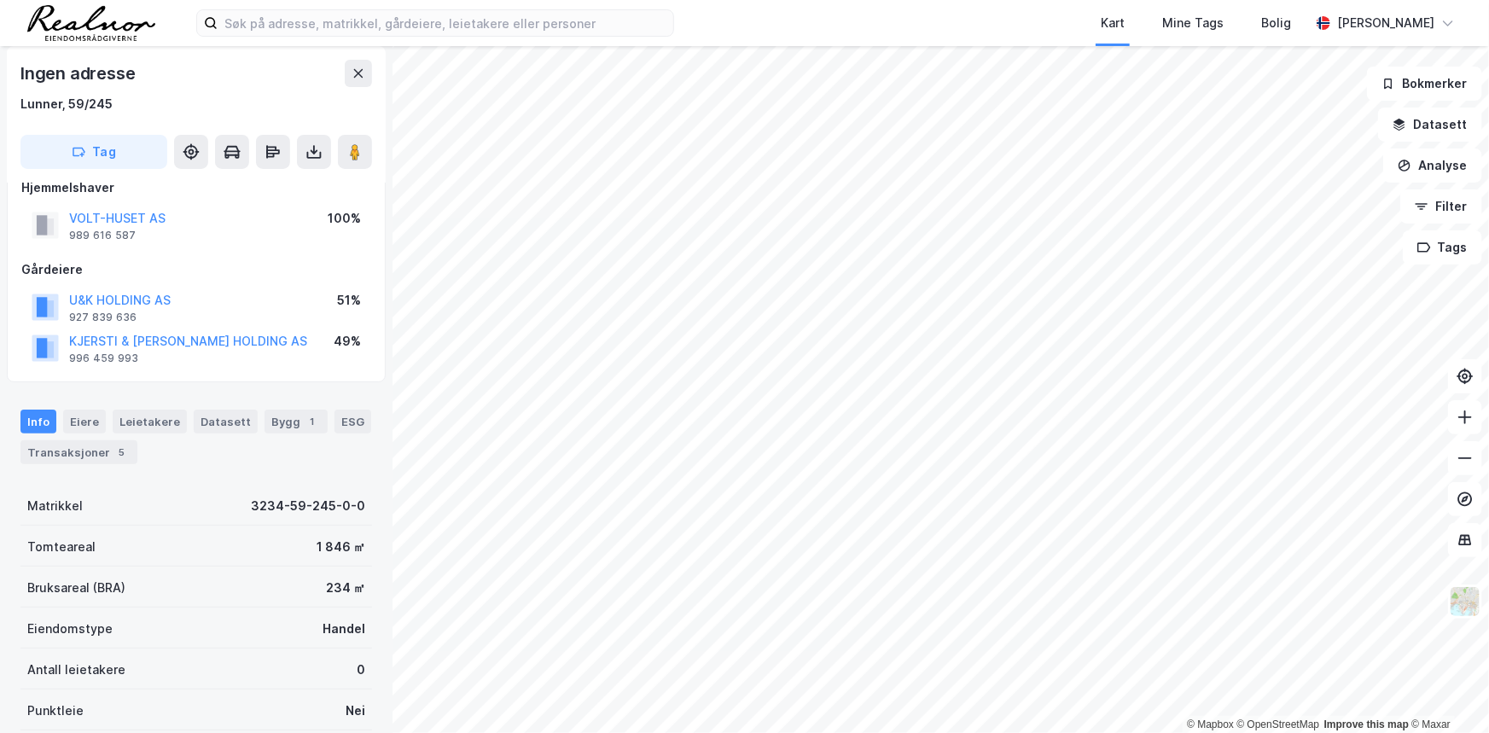
scroll to position [26, 0]
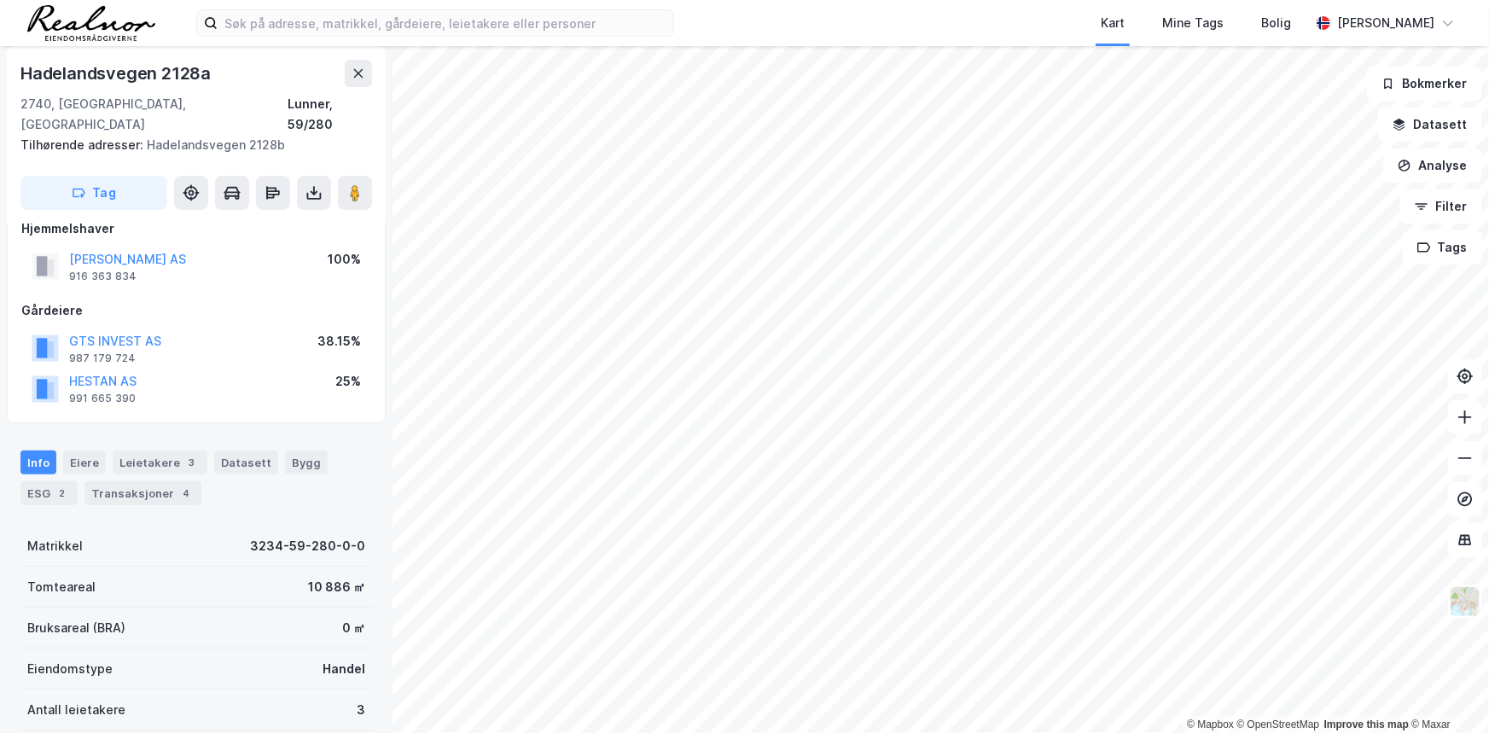
scroll to position [26, 0]
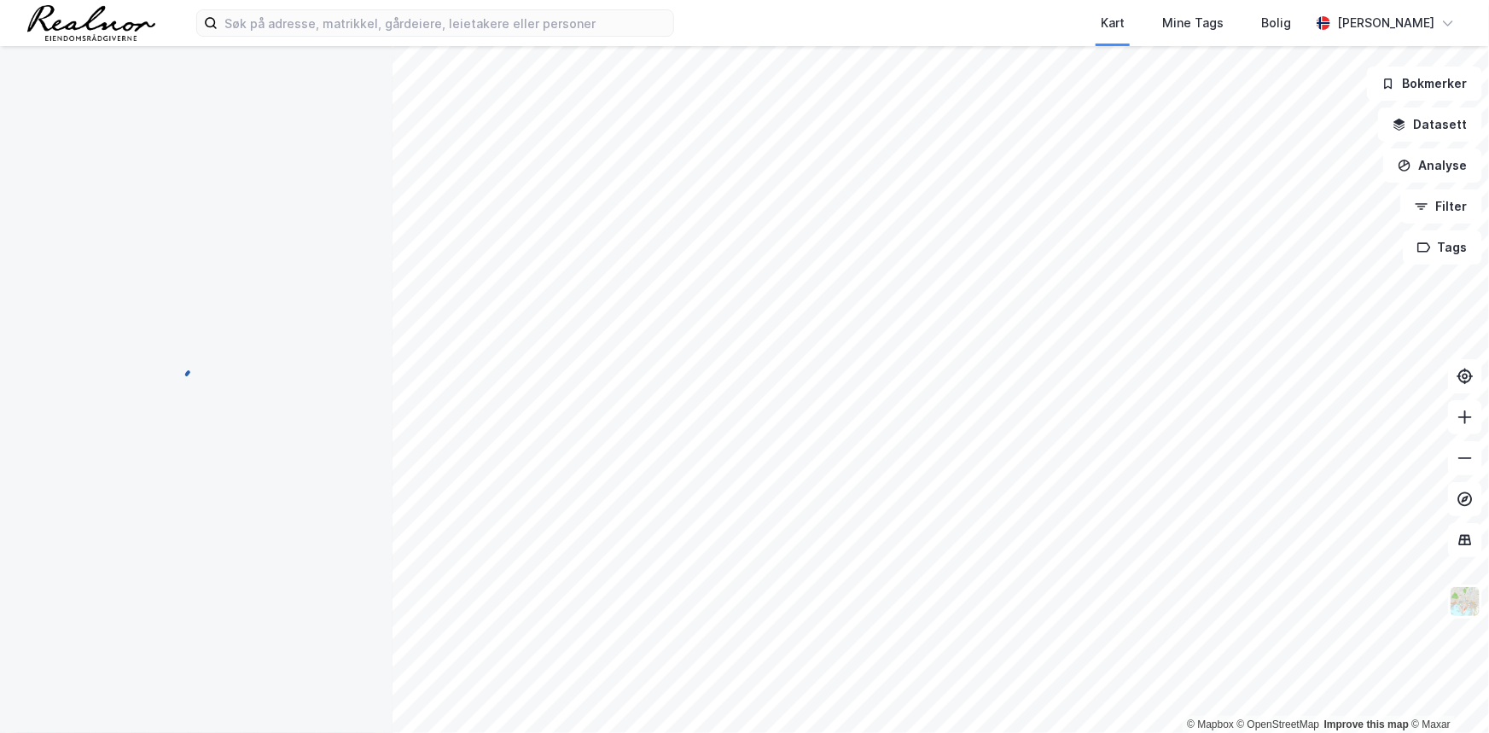
scroll to position [26, 0]
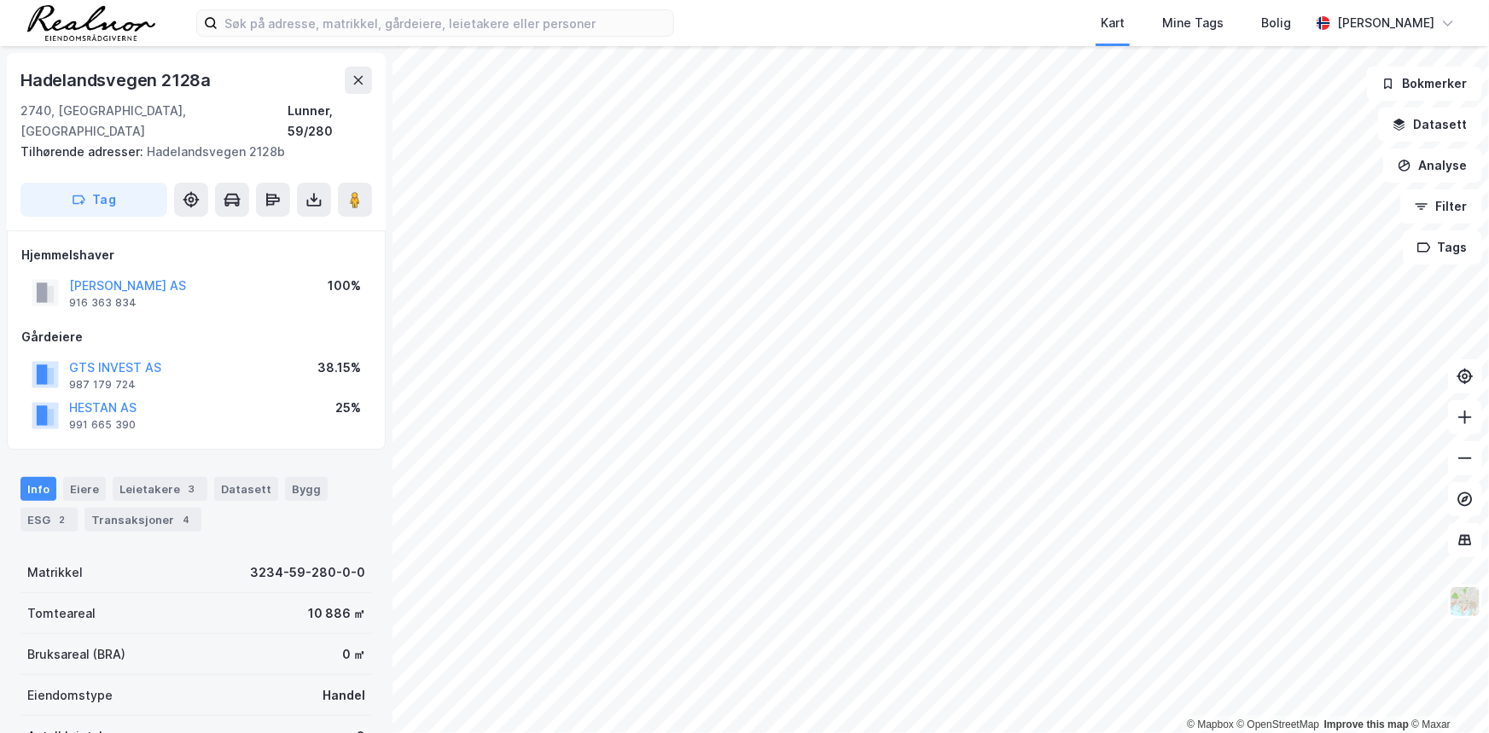
scroll to position [26, 0]
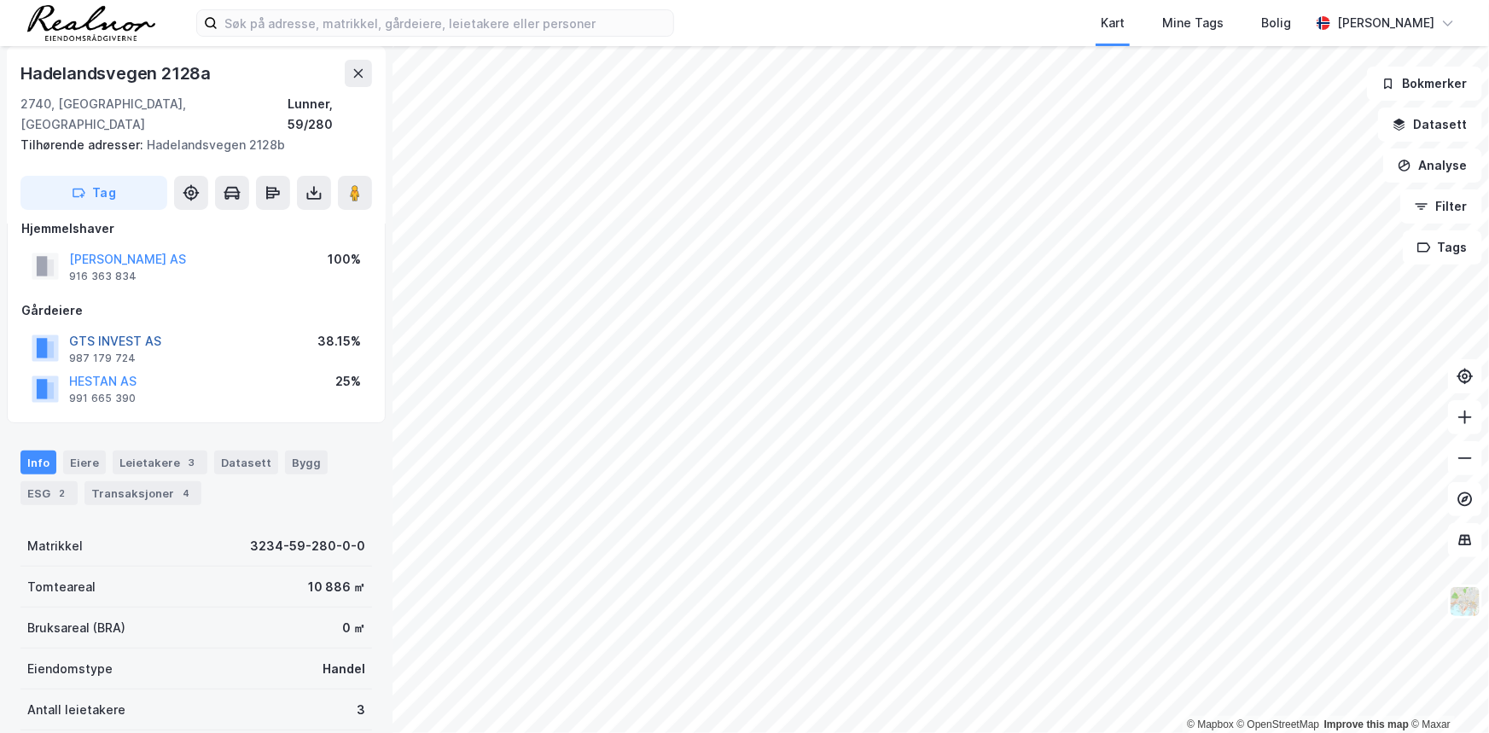
click at [0, 0] on button "GTS INVEST AS" at bounding box center [0, 0] width 0 height 0
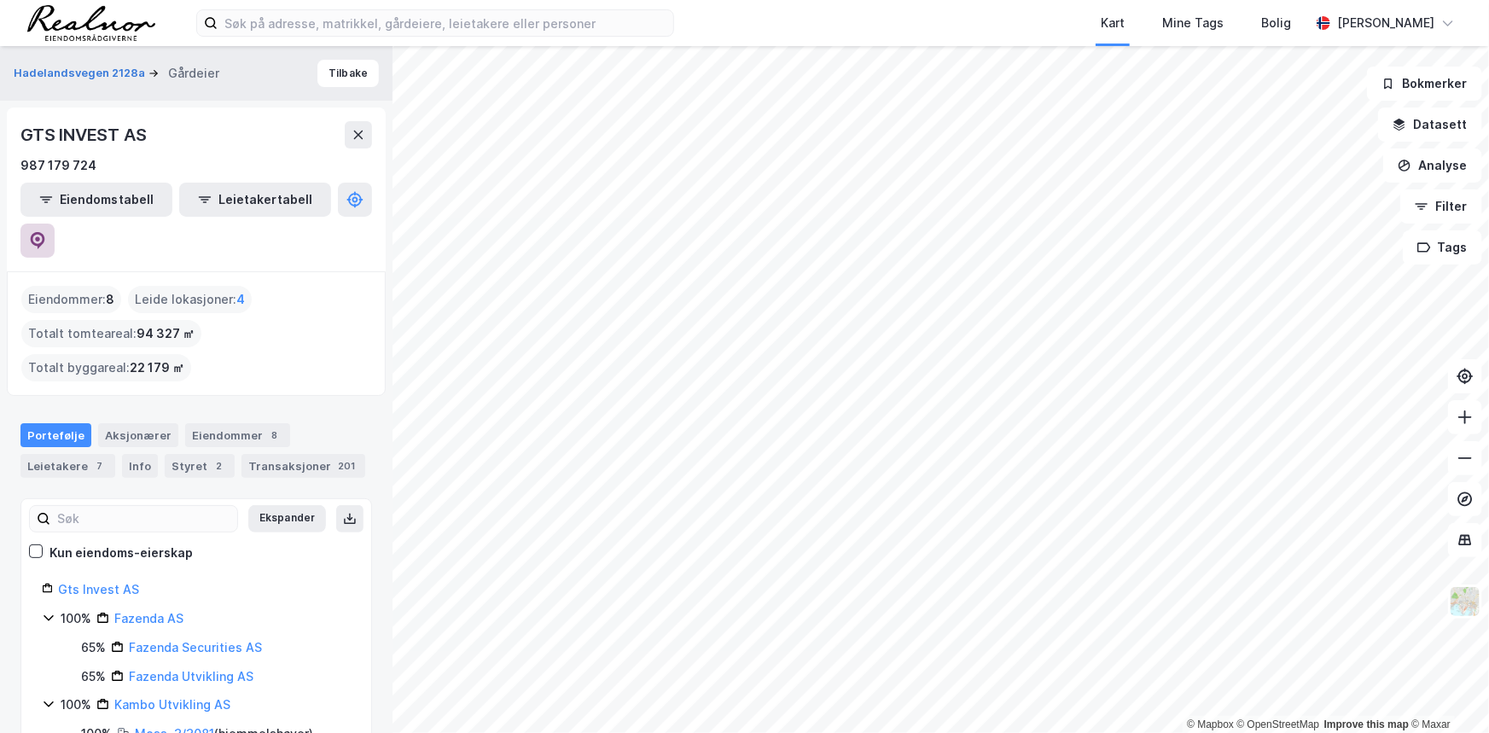
click at [46, 232] on icon at bounding box center [37, 240] width 17 height 17
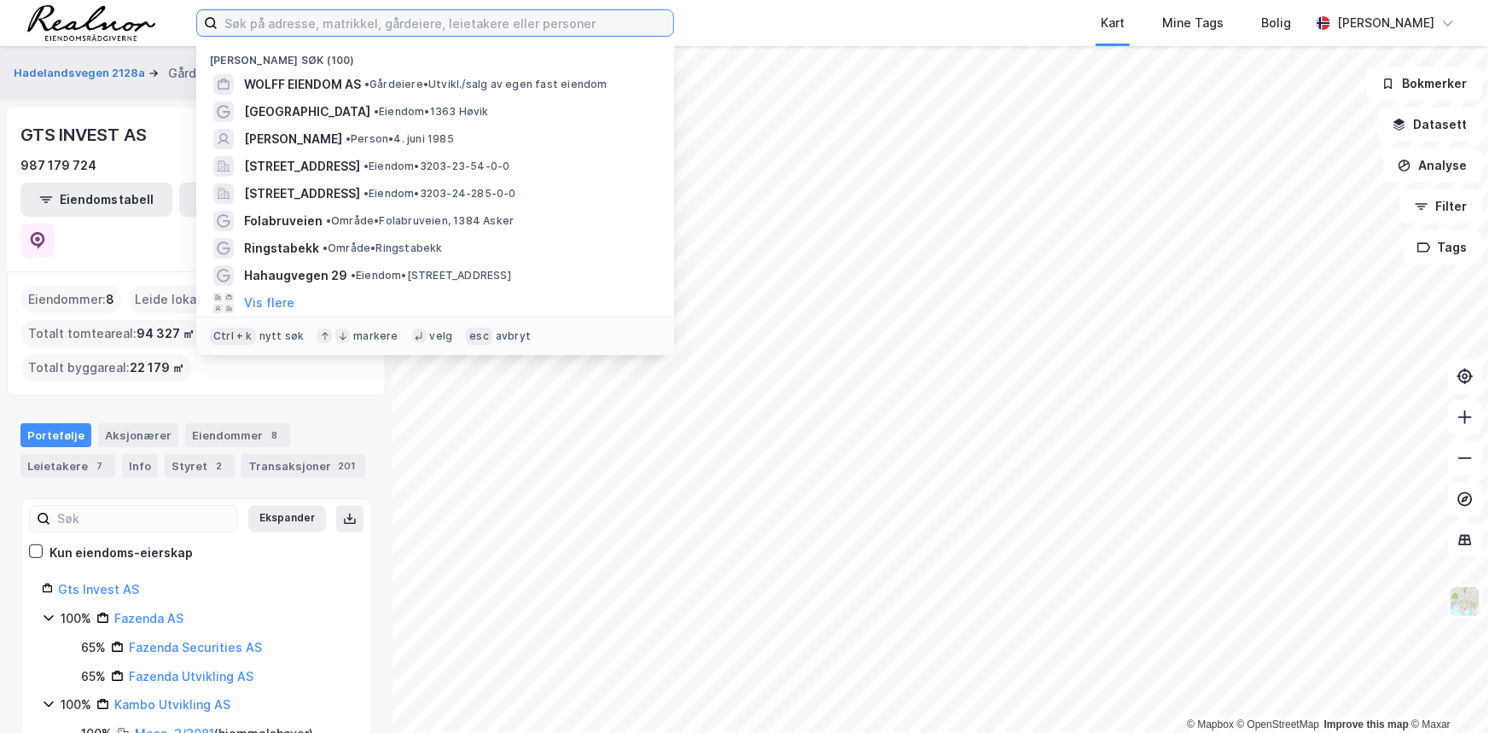
click at [257, 27] on input at bounding box center [446, 23] width 456 height 26
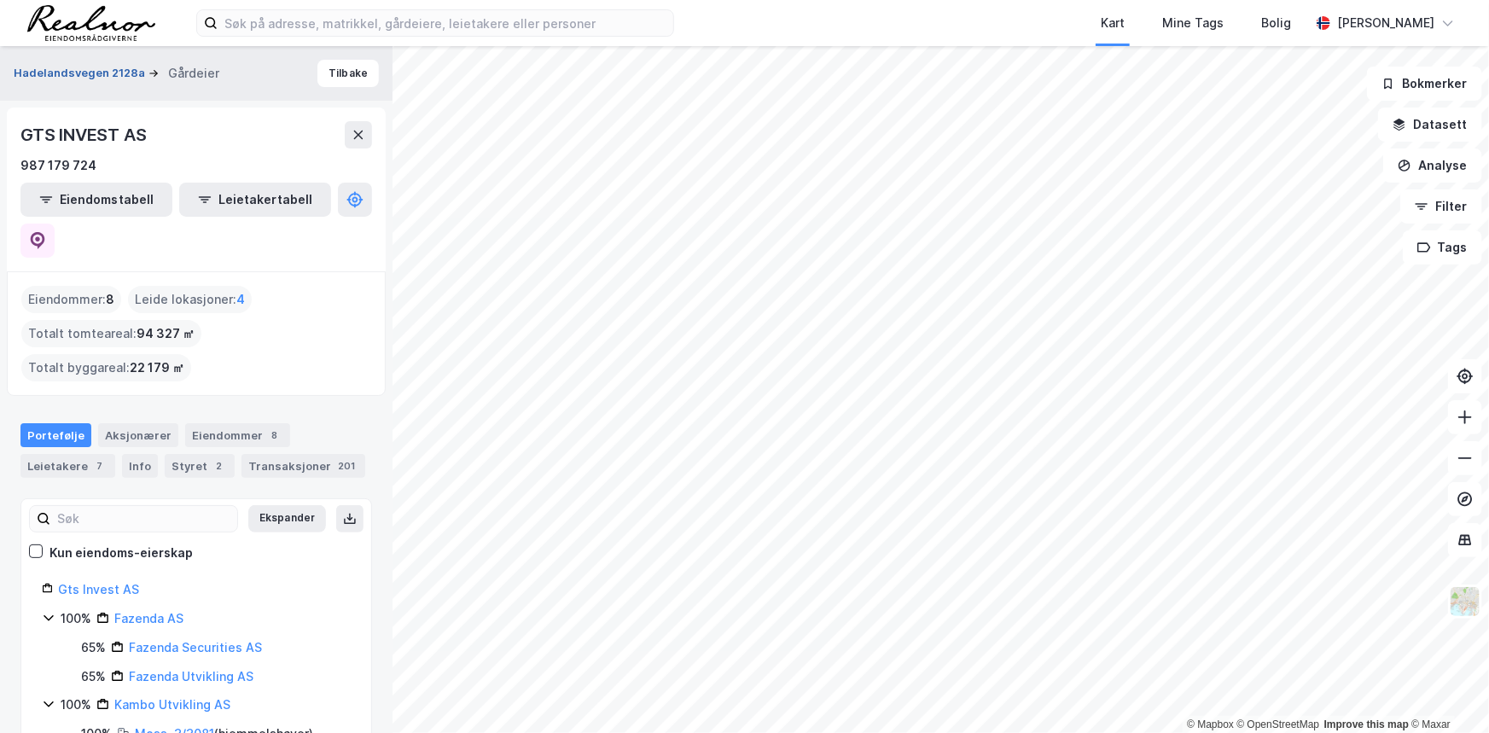
click at [86, 75] on button "Hadelandsvegen 2128a" at bounding box center [81, 73] width 135 height 17
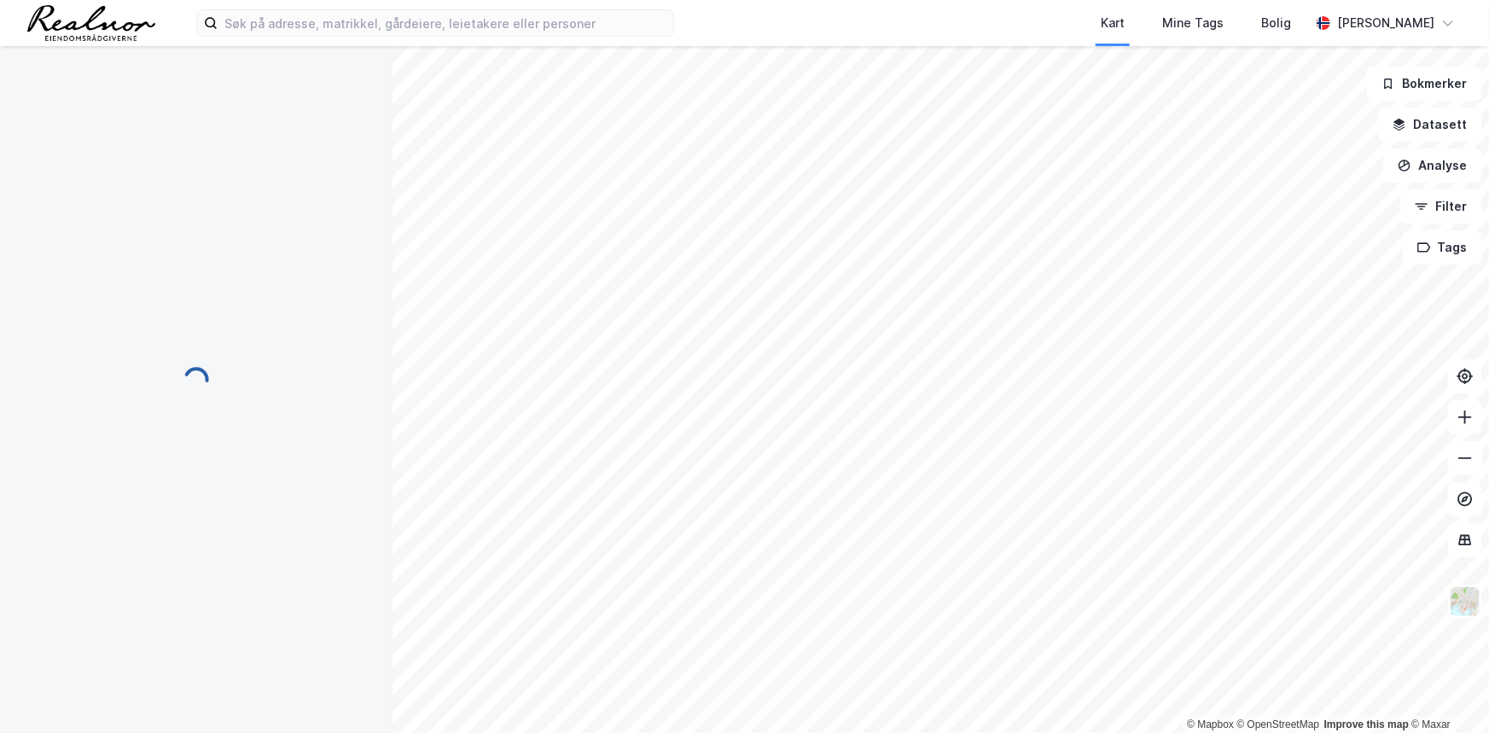
scroll to position [26, 0]
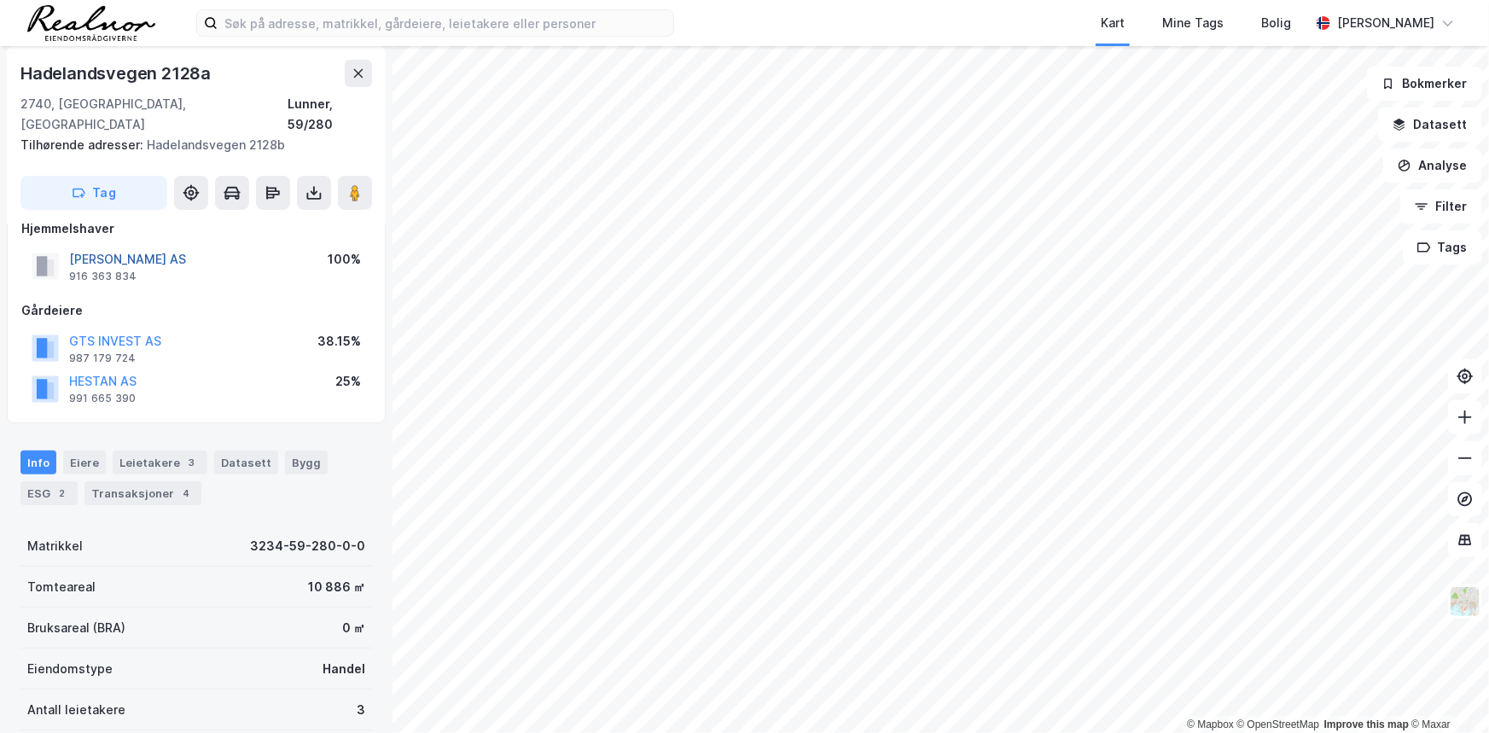
click at [0, 0] on button "[PERSON_NAME] AS" at bounding box center [0, 0] width 0 height 0
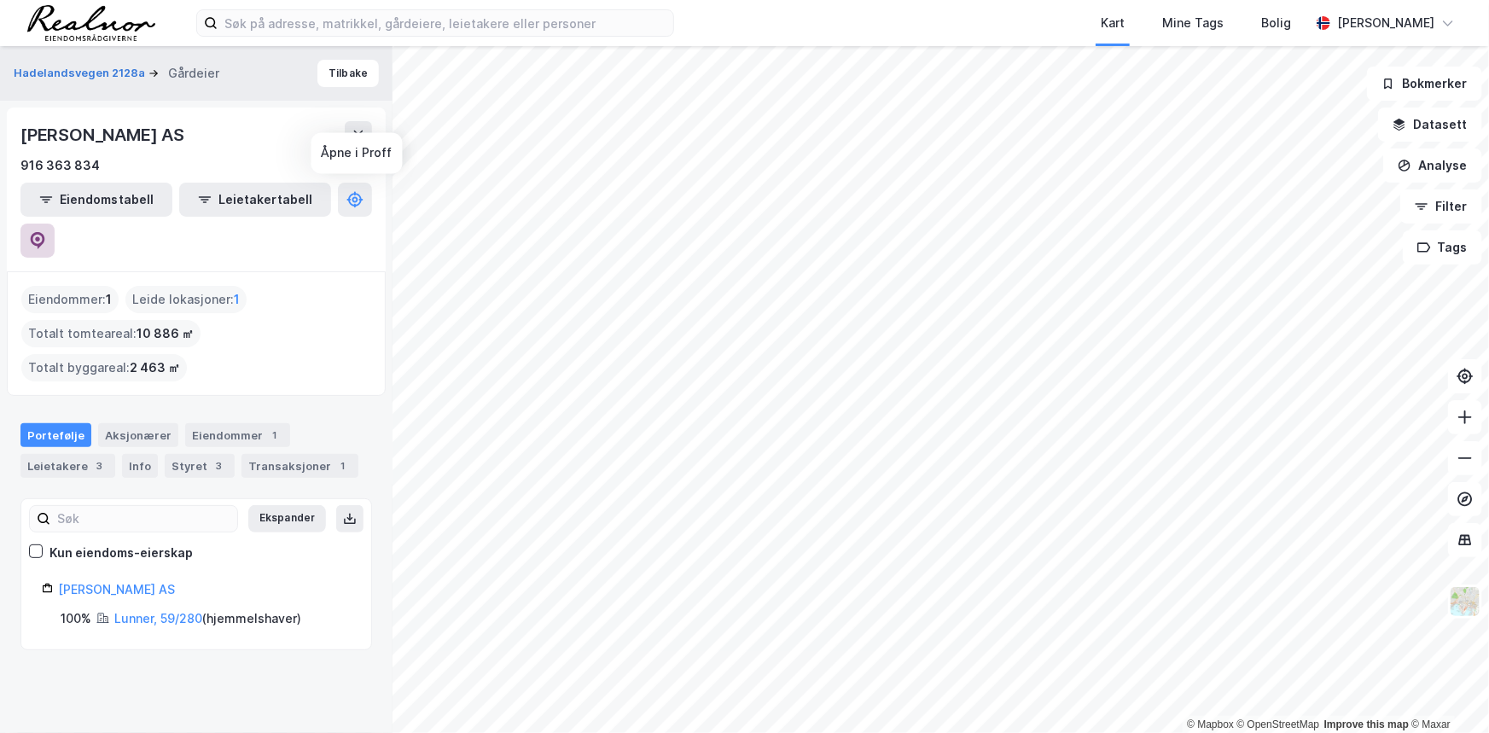
click at [46, 232] on icon at bounding box center [37, 240] width 17 height 17
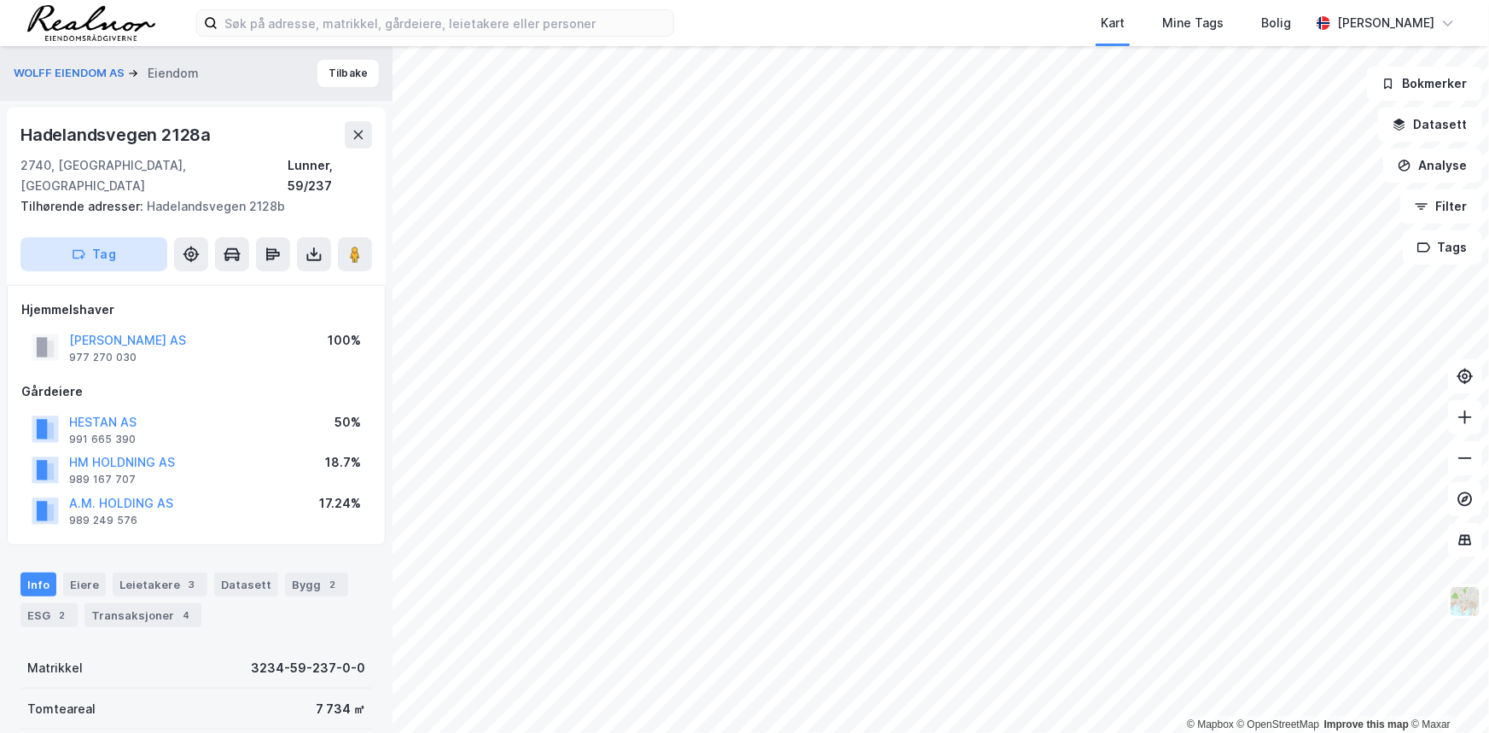
scroll to position [26, 0]
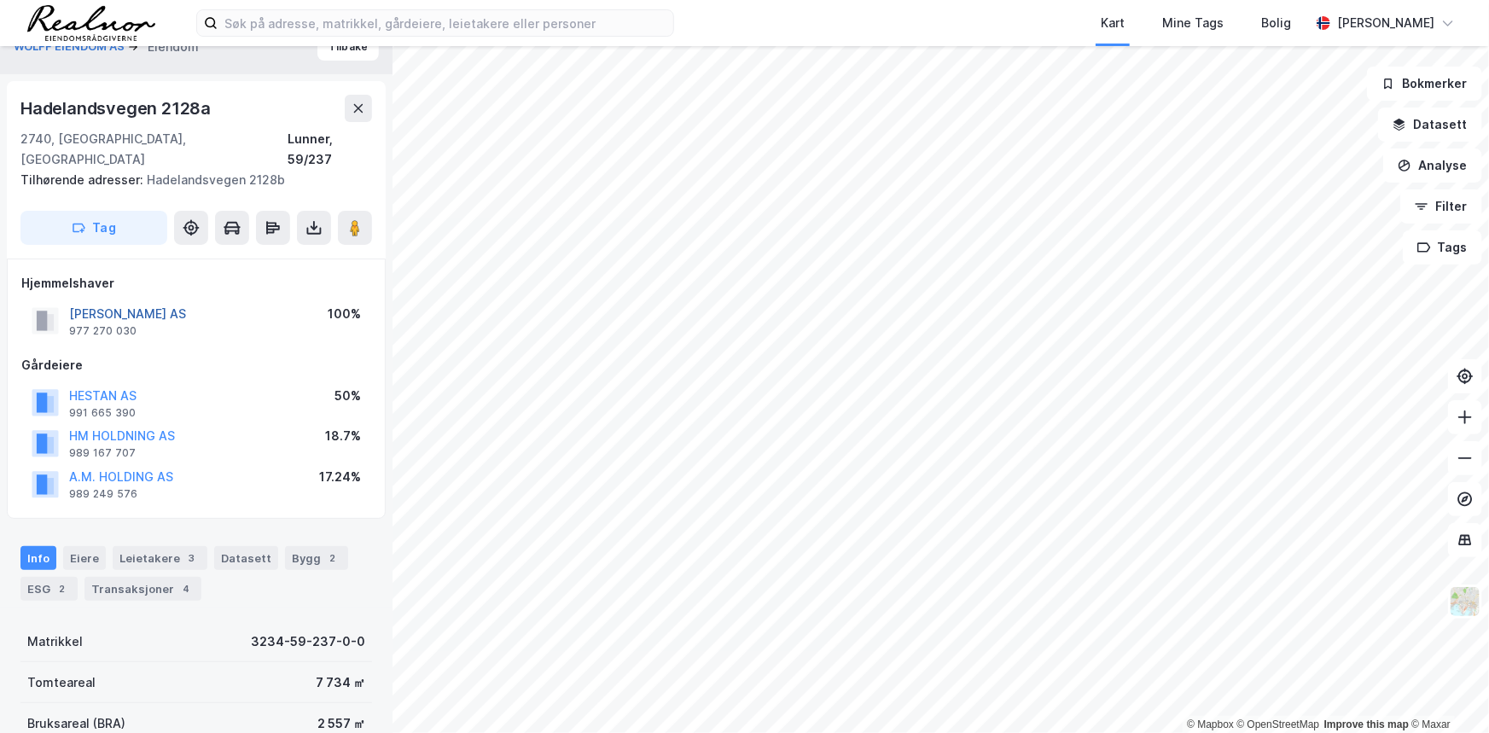
click at [0, 0] on button "[PERSON_NAME] AS" at bounding box center [0, 0] width 0 height 0
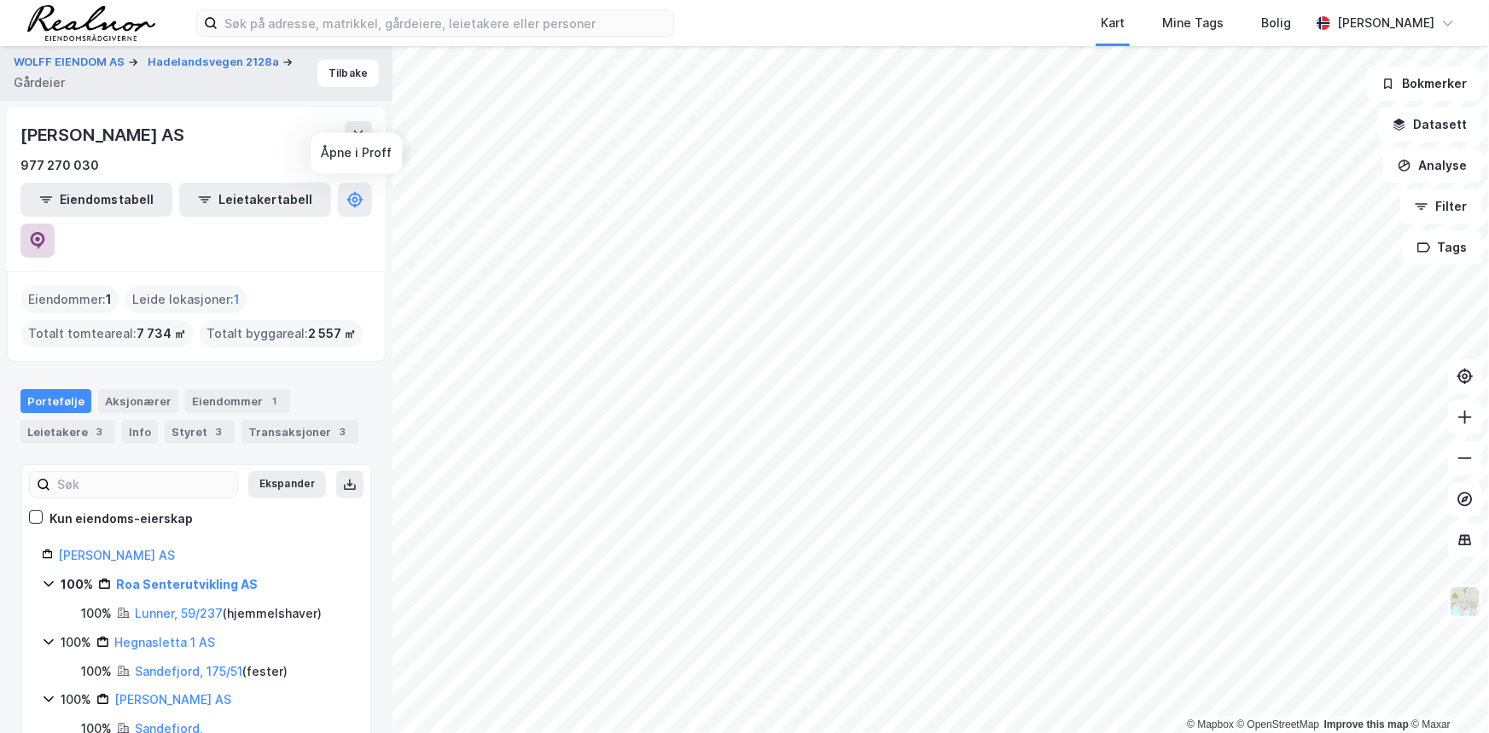
click at [40, 236] on icon at bounding box center [37, 238] width 5 height 5
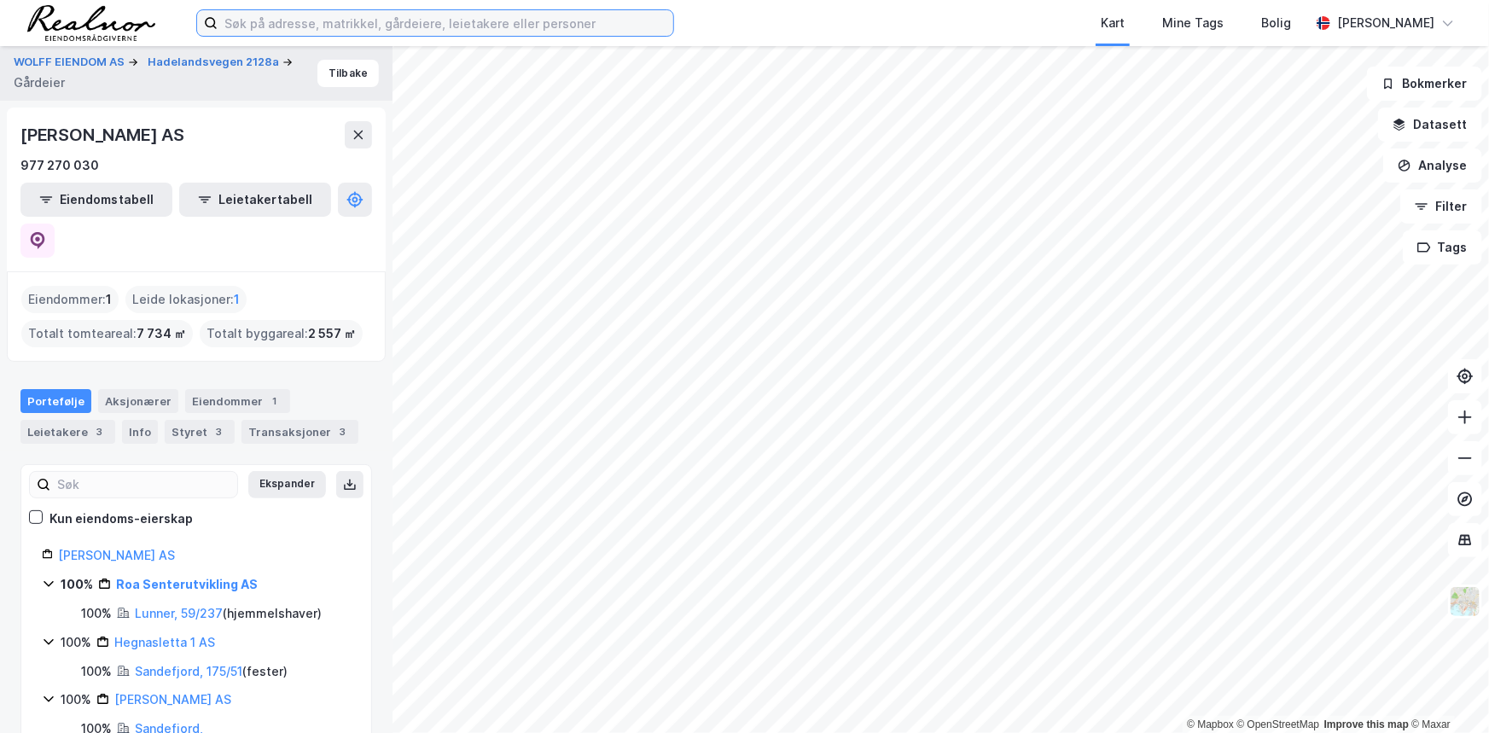
click at [349, 30] on input at bounding box center [446, 23] width 456 height 26
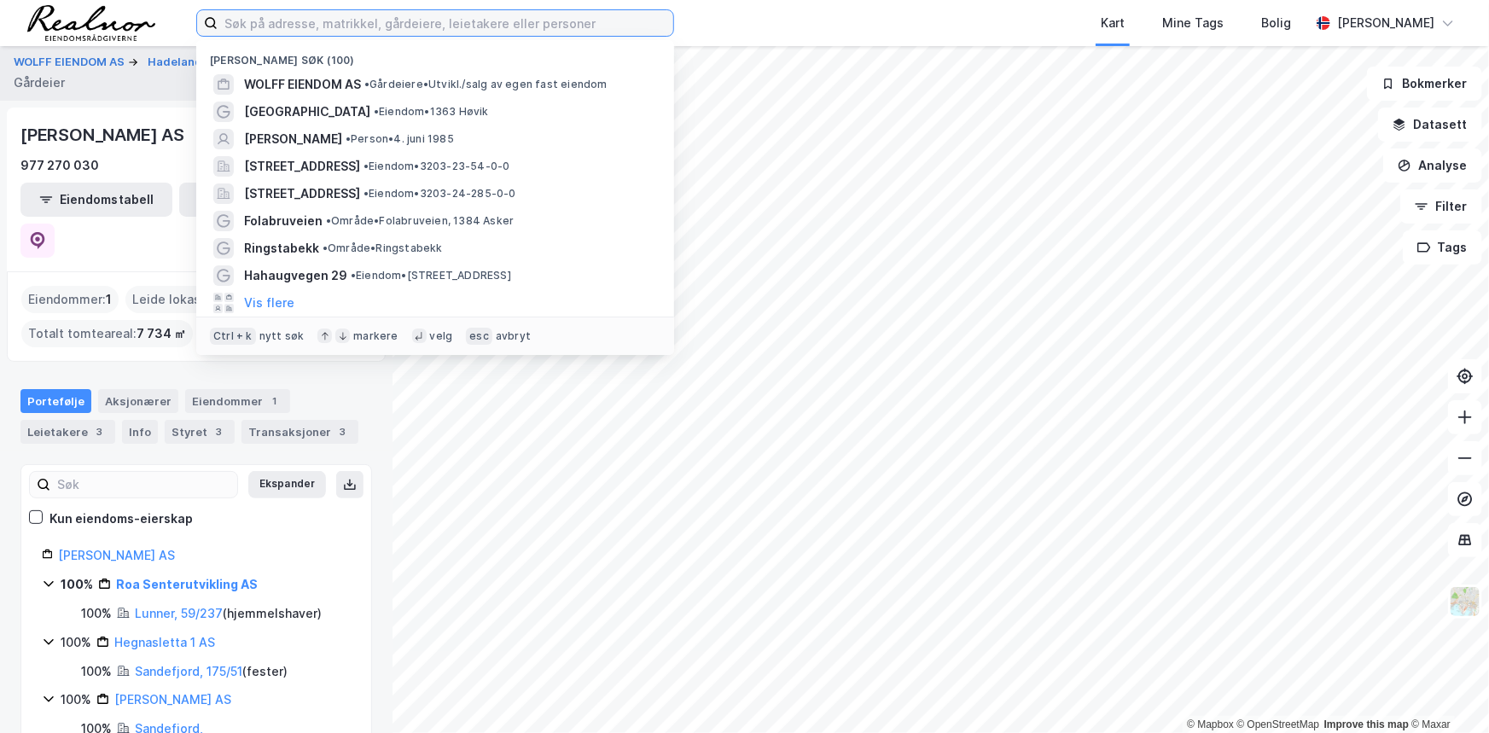
click at [299, 23] on input at bounding box center [446, 23] width 456 height 26
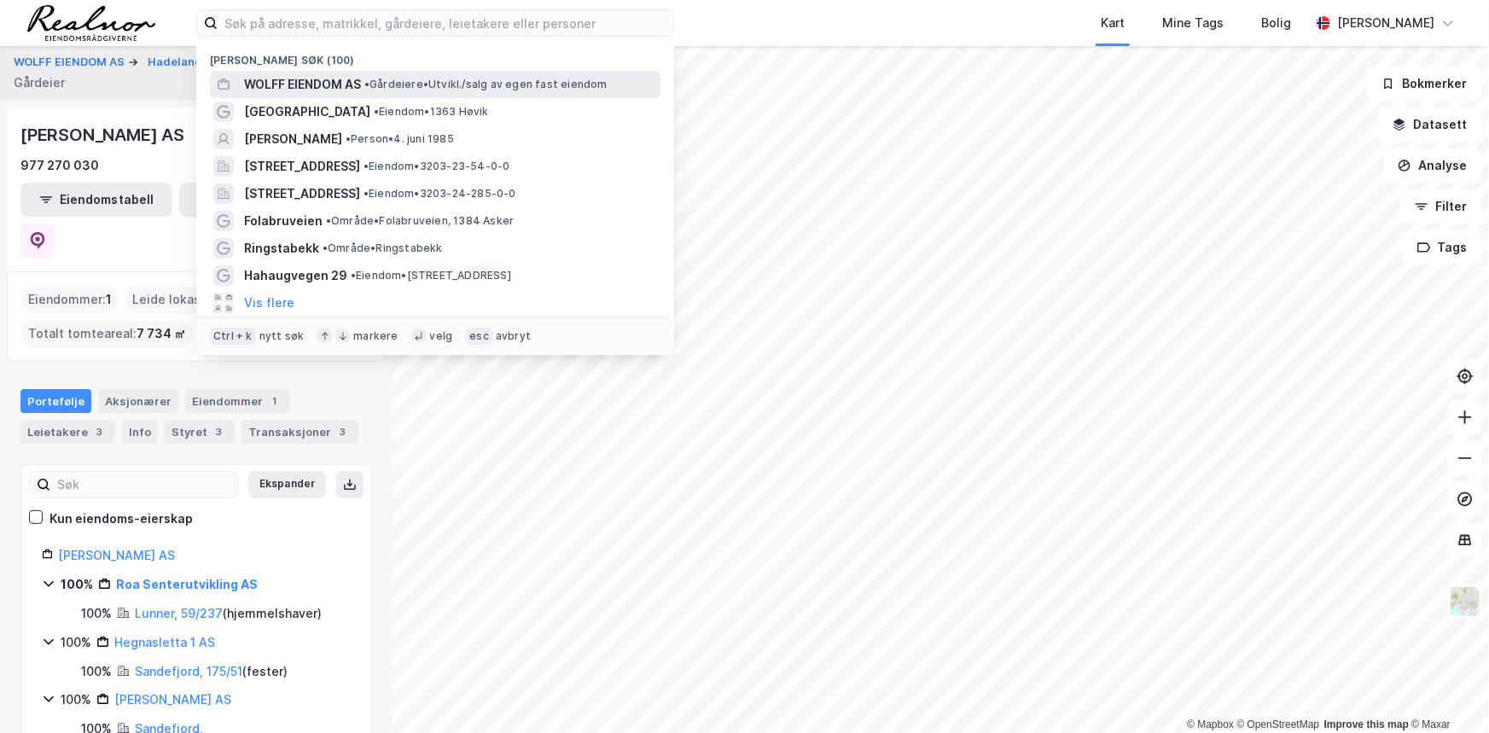
click at [343, 91] on span "WOLFF EIENDOM AS" at bounding box center [302, 84] width 117 height 20
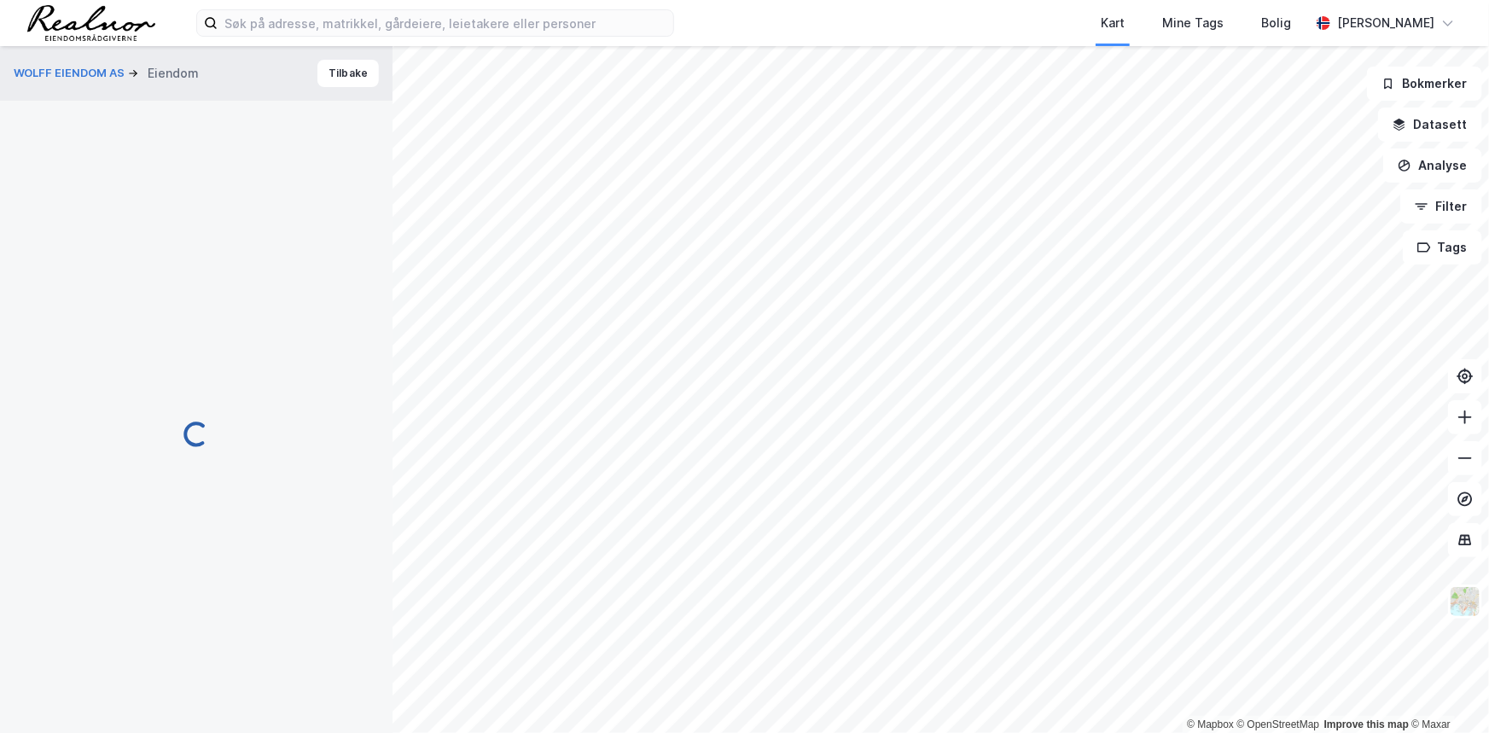
scroll to position [26, 0]
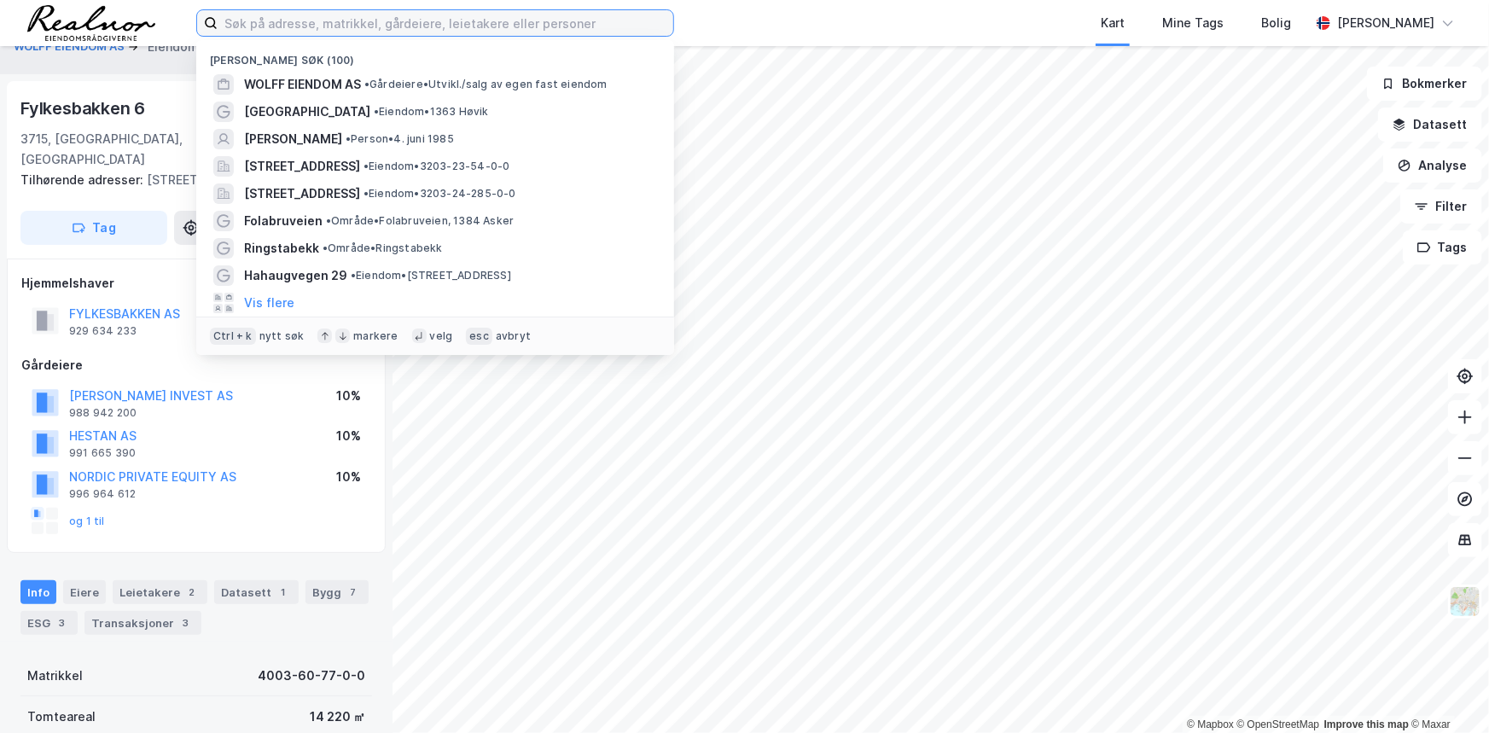
click at [364, 20] on input at bounding box center [446, 23] width 456 height 26
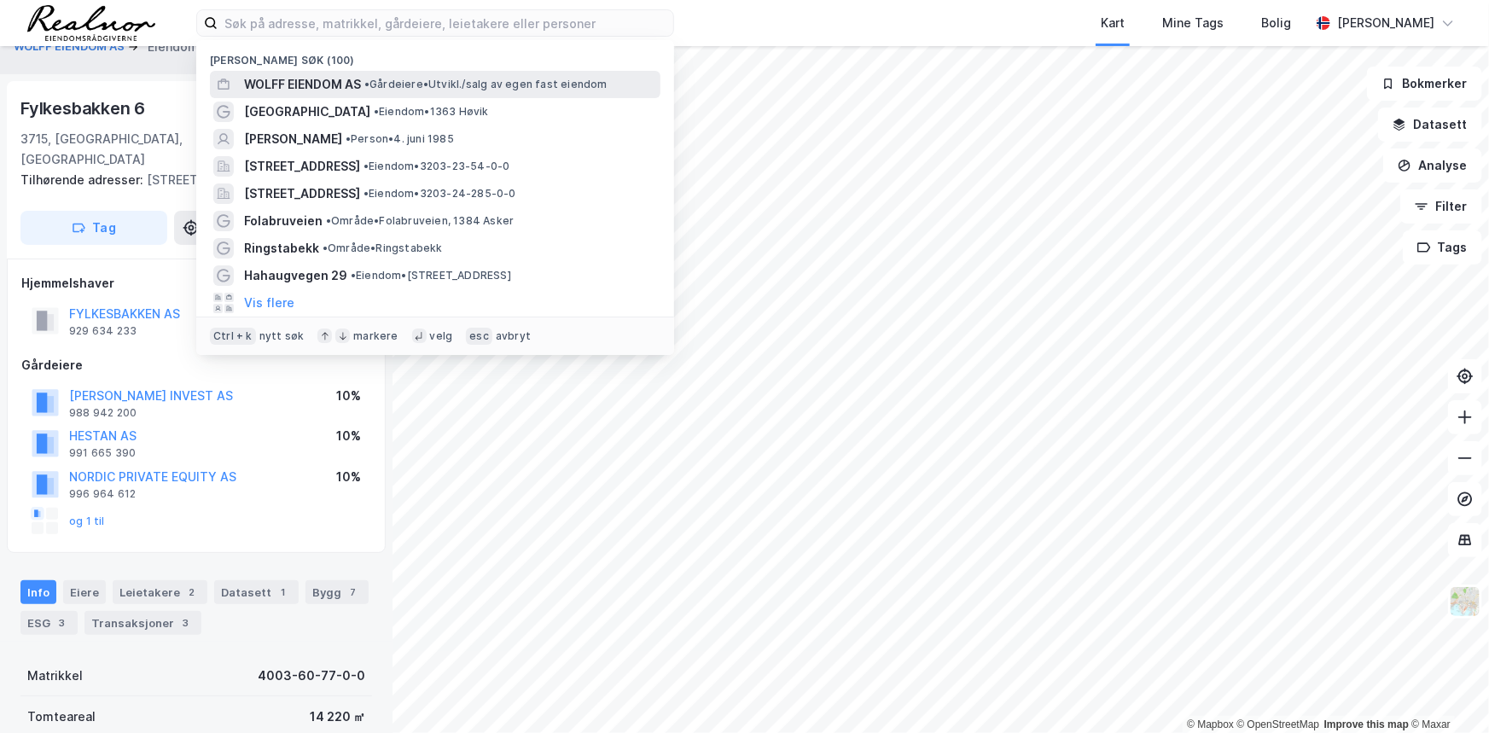
click at [320, 83] on span "WOLFF EIENDOM AS" at bounding box center [302, 84] width 117 height 20
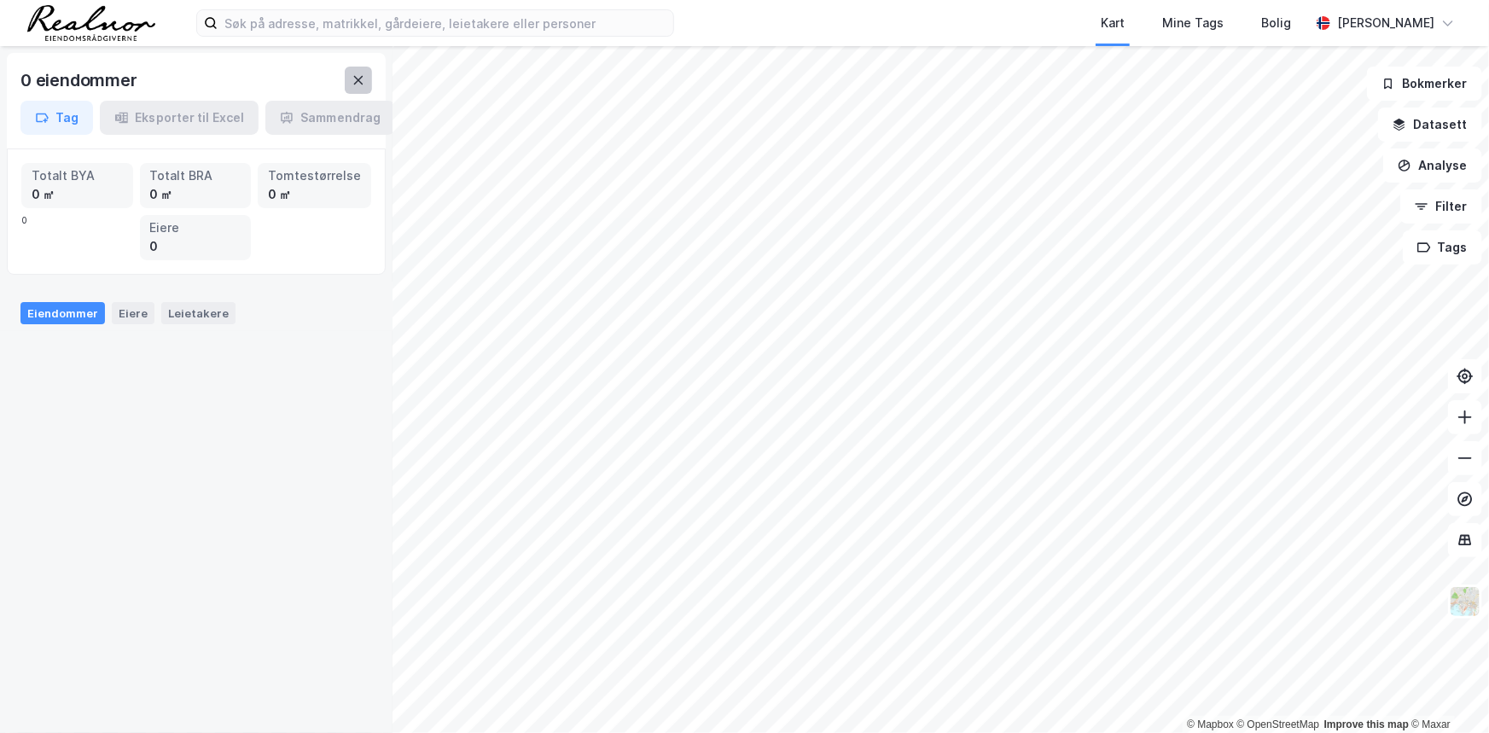
click at [353, 79] on icon at bounding box center [358, 80] width 14 height 14
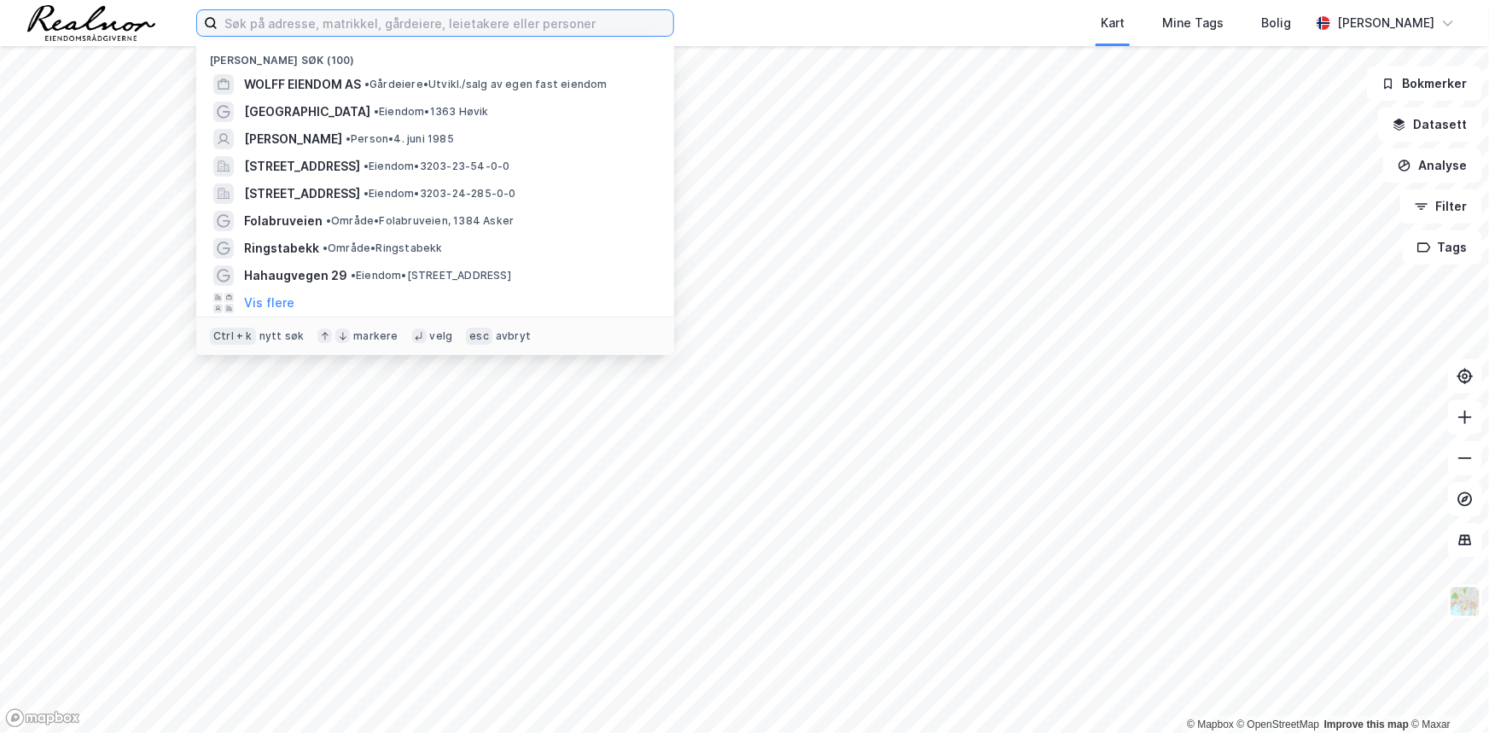
click at [485, 25] on input at bounding box center [446, 23] width 456 height 26
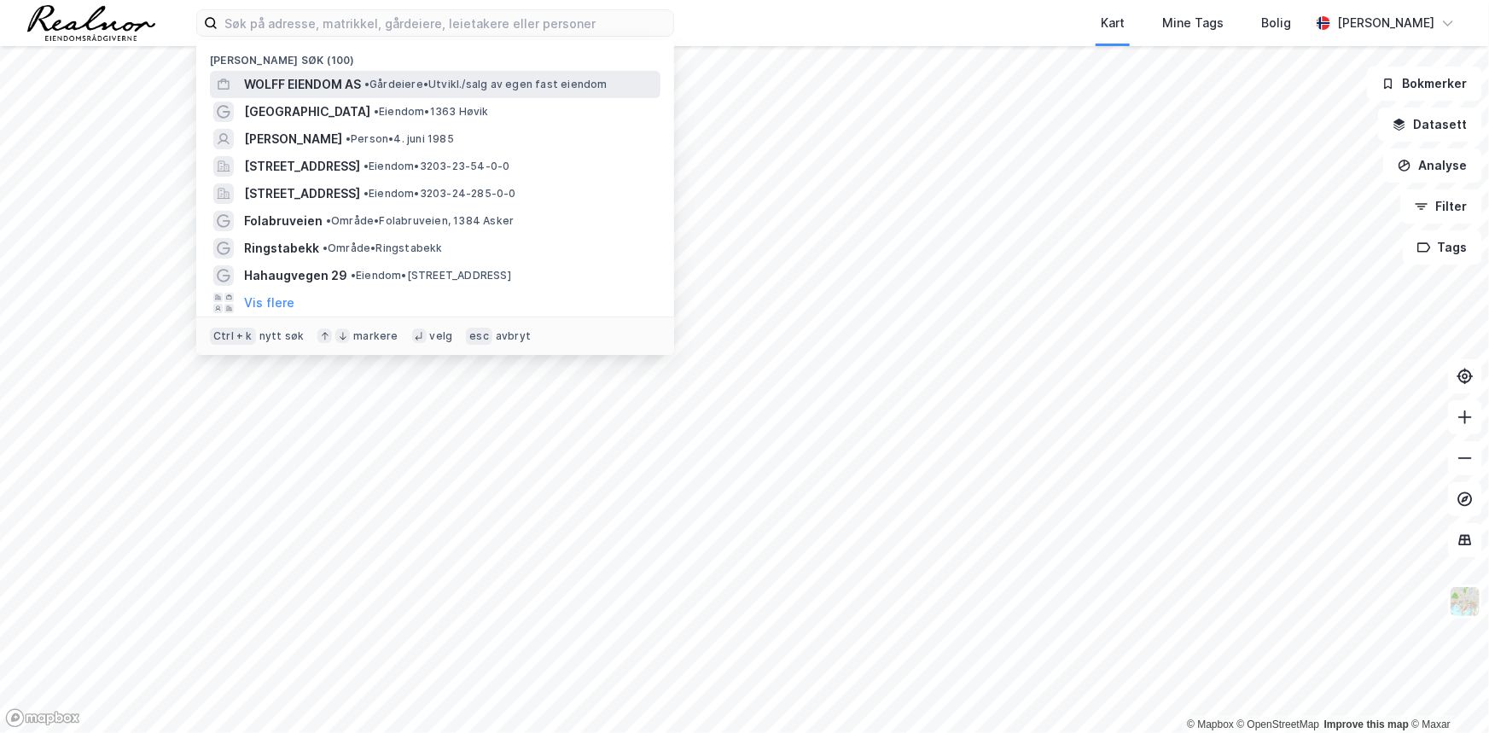
click at [368, 89] on span "•" at bounding box center [366, 84] width 5 height 13
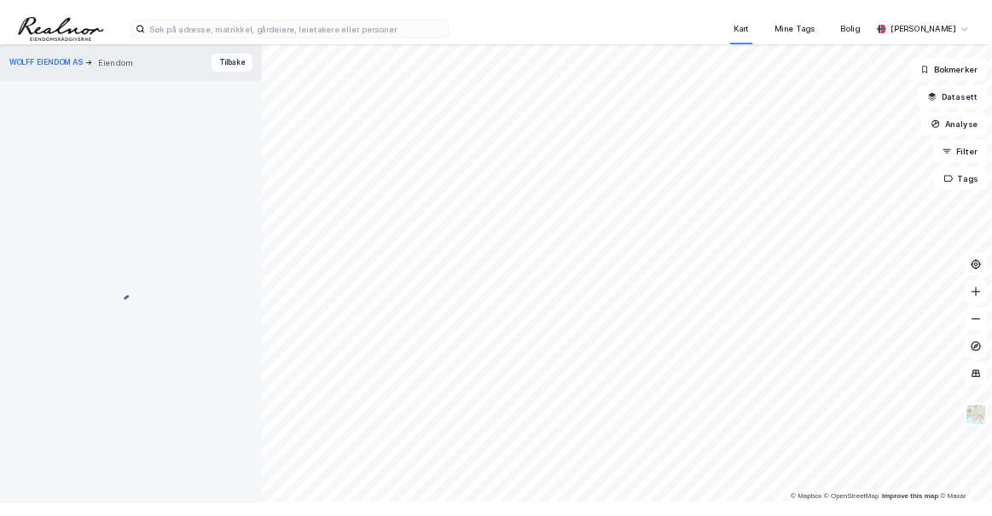
scroll to position [26, 0]
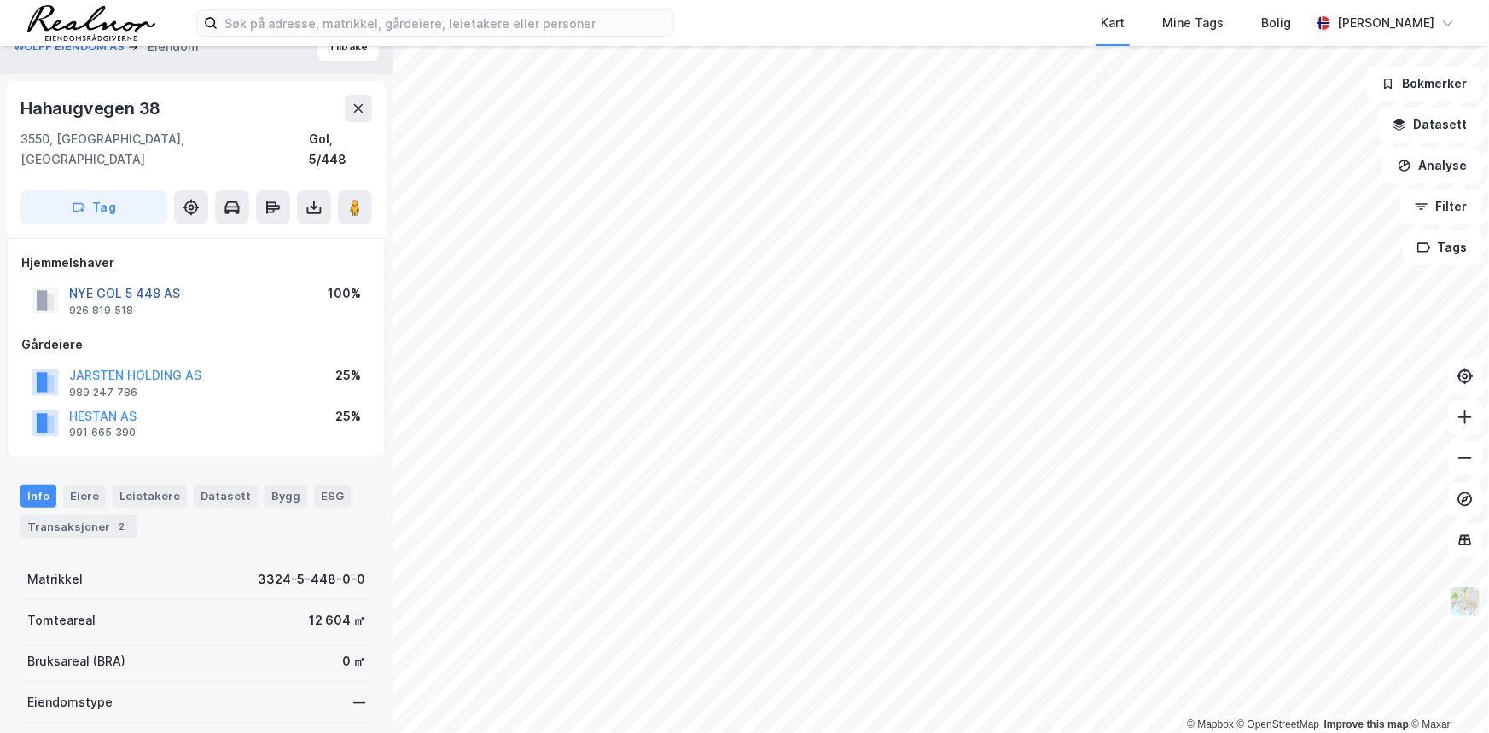
click at [0, 0] on button "NYE GOL 5 448 AS" at bounding box center [0, 0] width 0 height 0
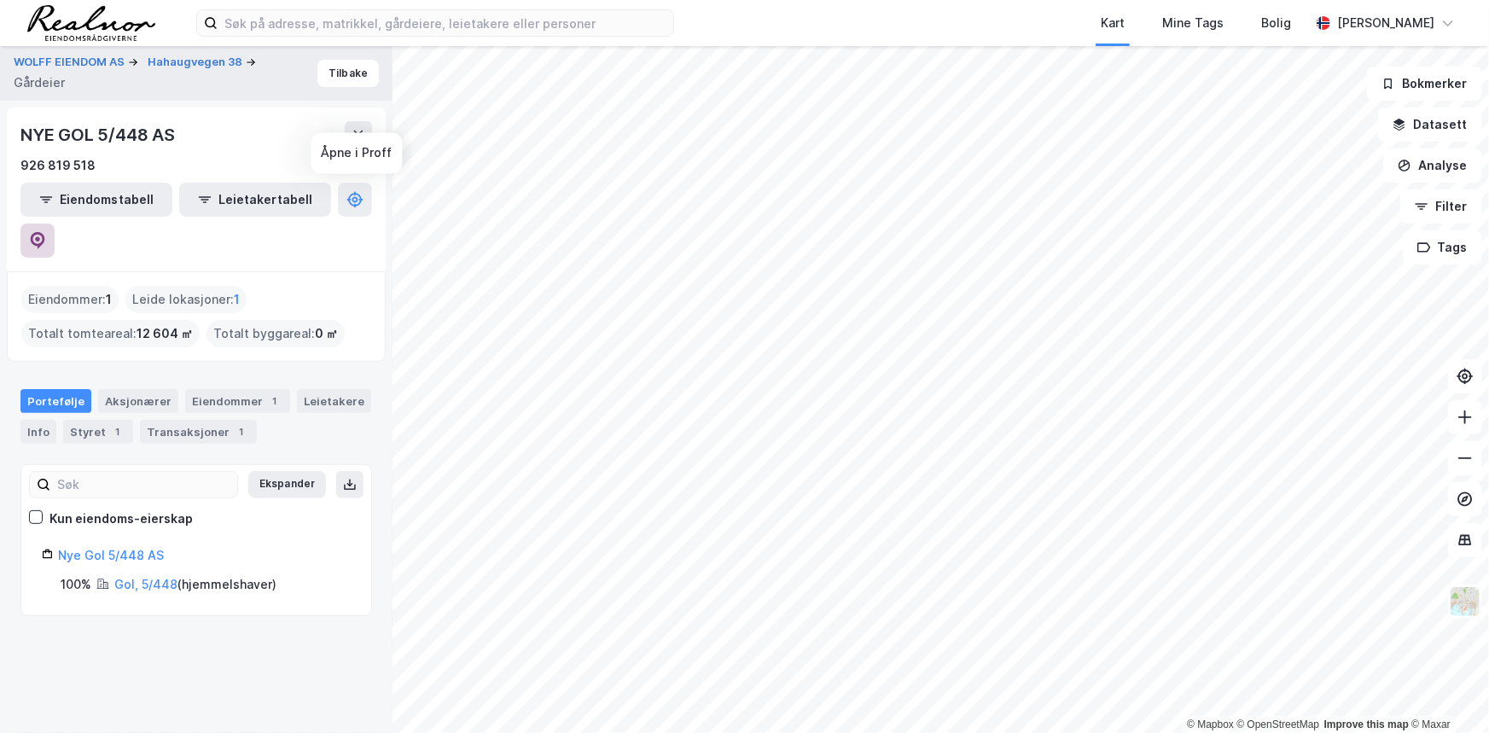
click at [46, 232] on icon at bounding box center [37, 240] width 17 height 17
